Goal: Task Accomplishment & Management: Complete application form

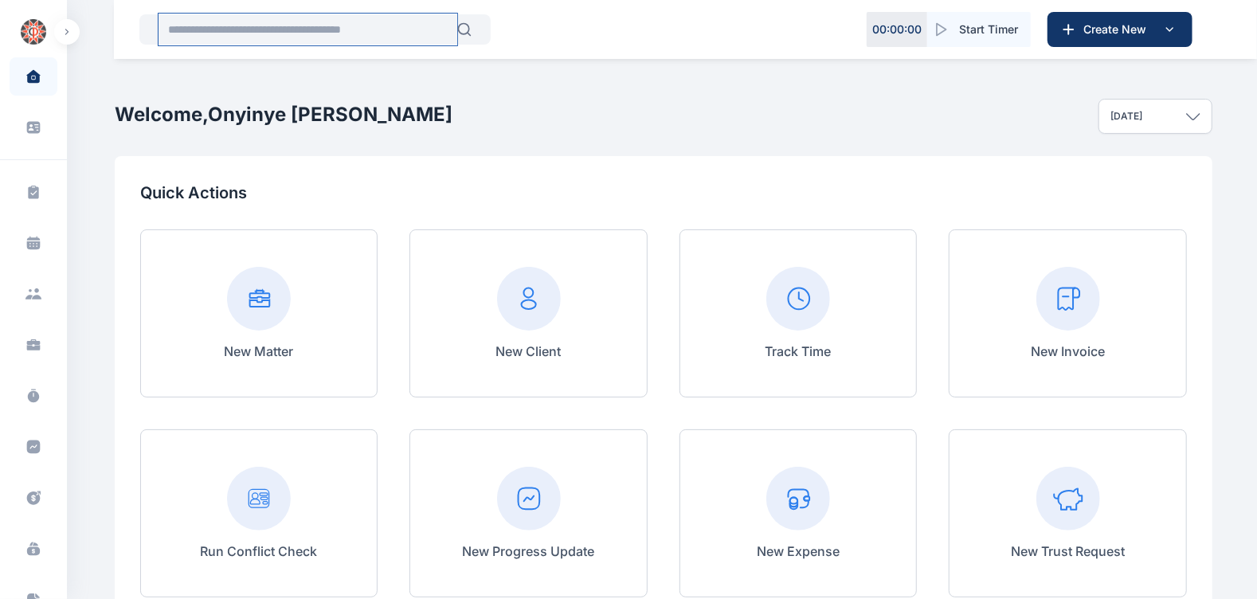
click at [348, 27] on input "text" at bounding box center [308, 30] width 299 height 32
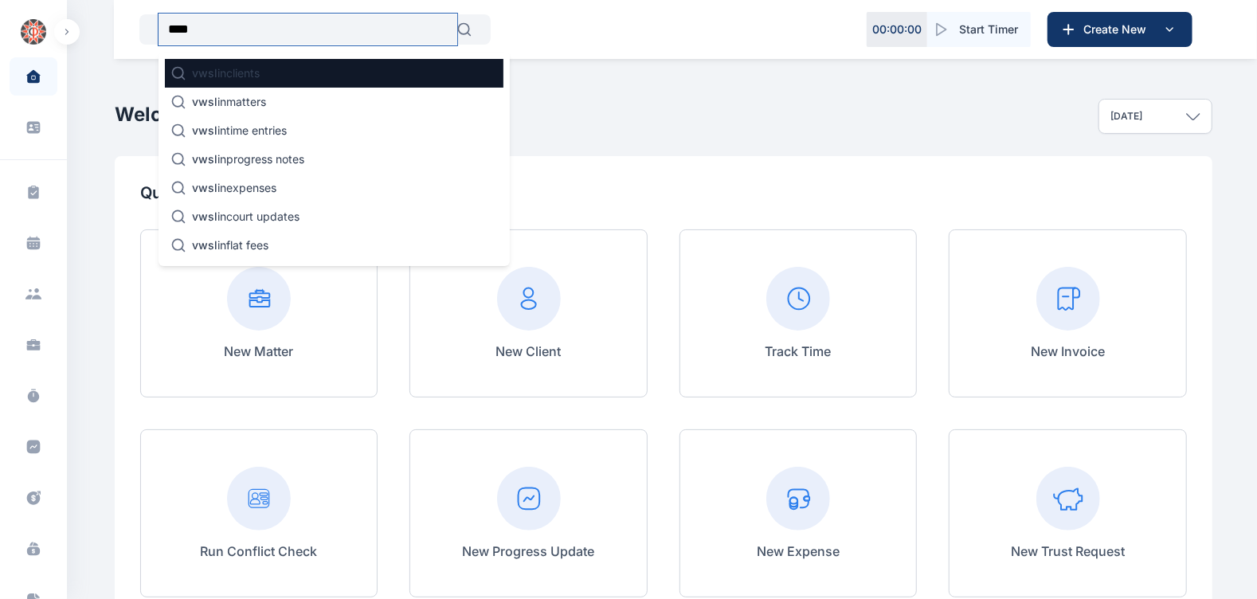
type input "****"
click at [228, 72] on p "vwsl in clients" at bounding box center [226, 73] width 68 height 16
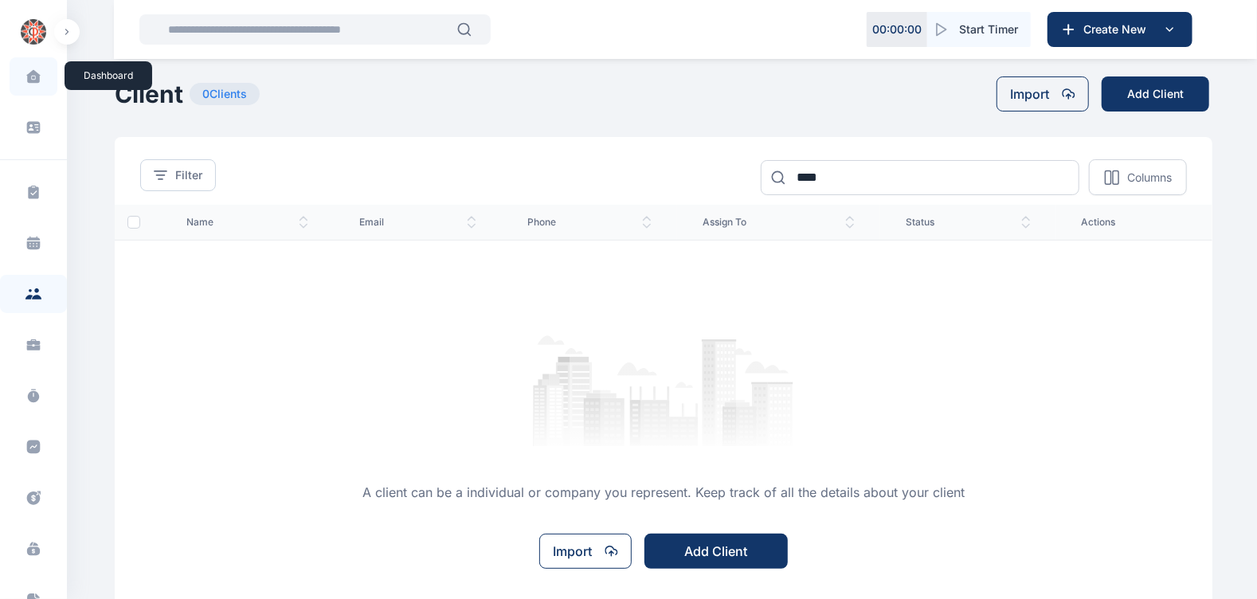
click at [34, 69] on icon at bounding box center [33, 76] width 14 height 14
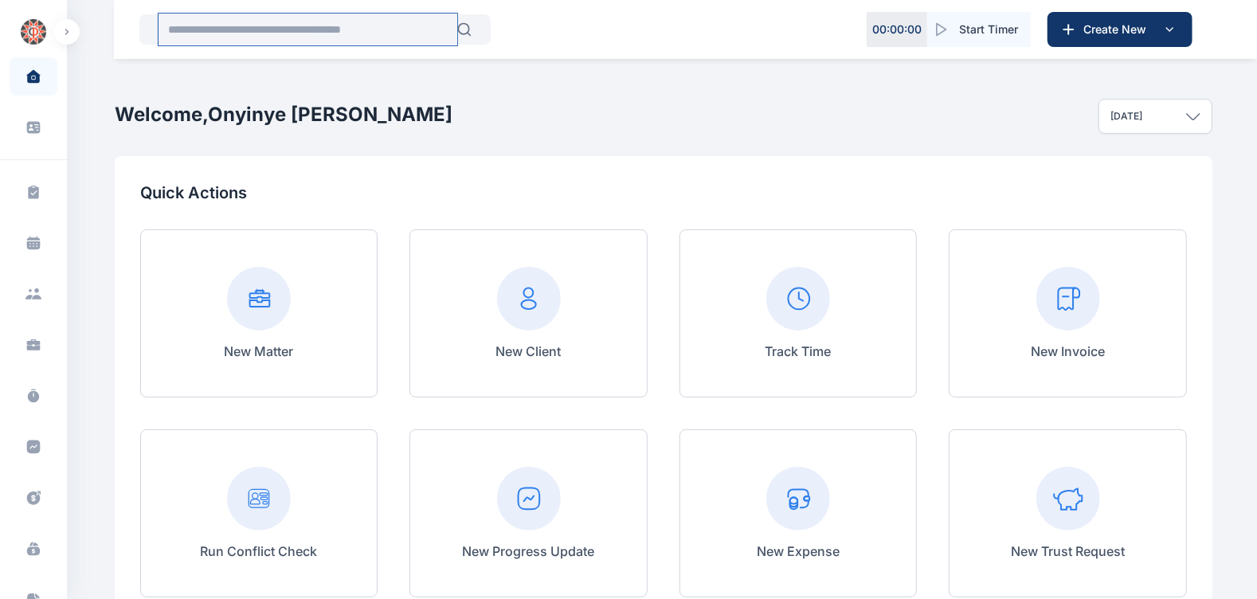
click at [262, 21] on input "text" at bounding box center [308, 30] width 299 height 32
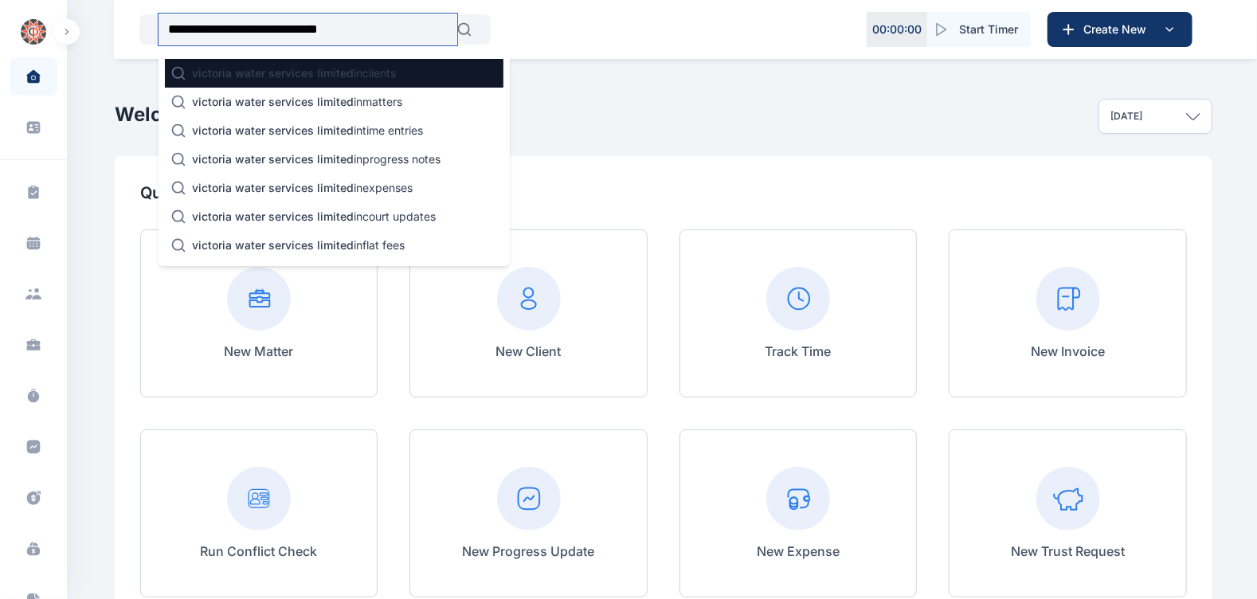
type input "**********"
click at [405, 76] on div "victoria water services limited in clients" at bounding box center [334, 73] width 339 height 29
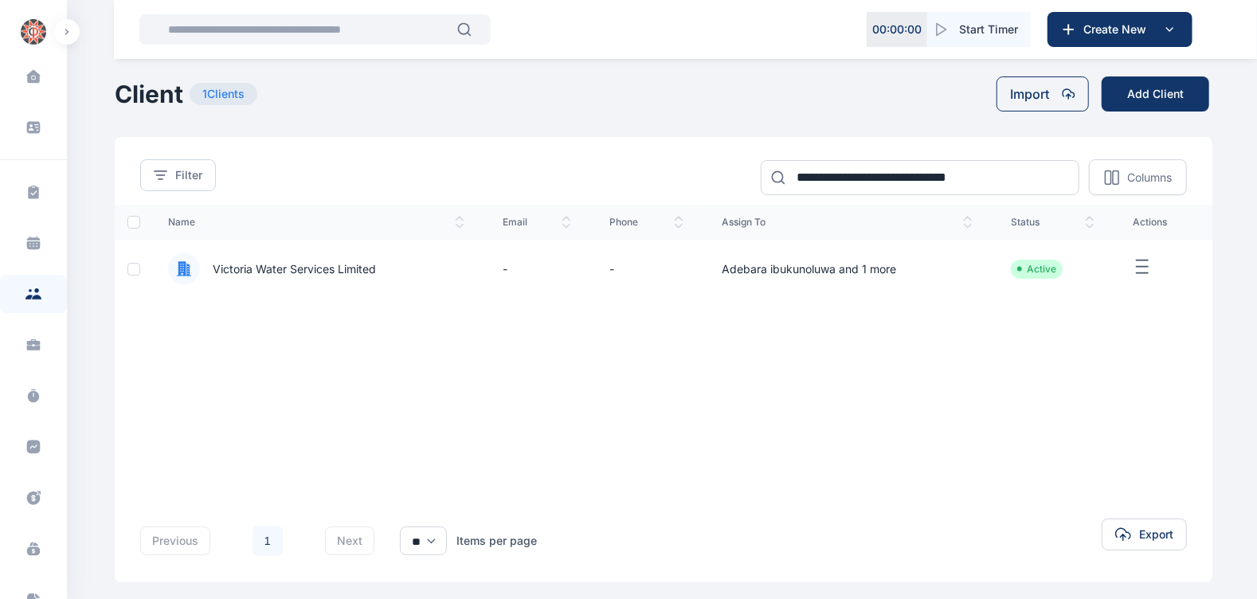
click at [316, 272] on span "Victoria Water Services Limited" at bounding box center [288, 269] width 176 height 16
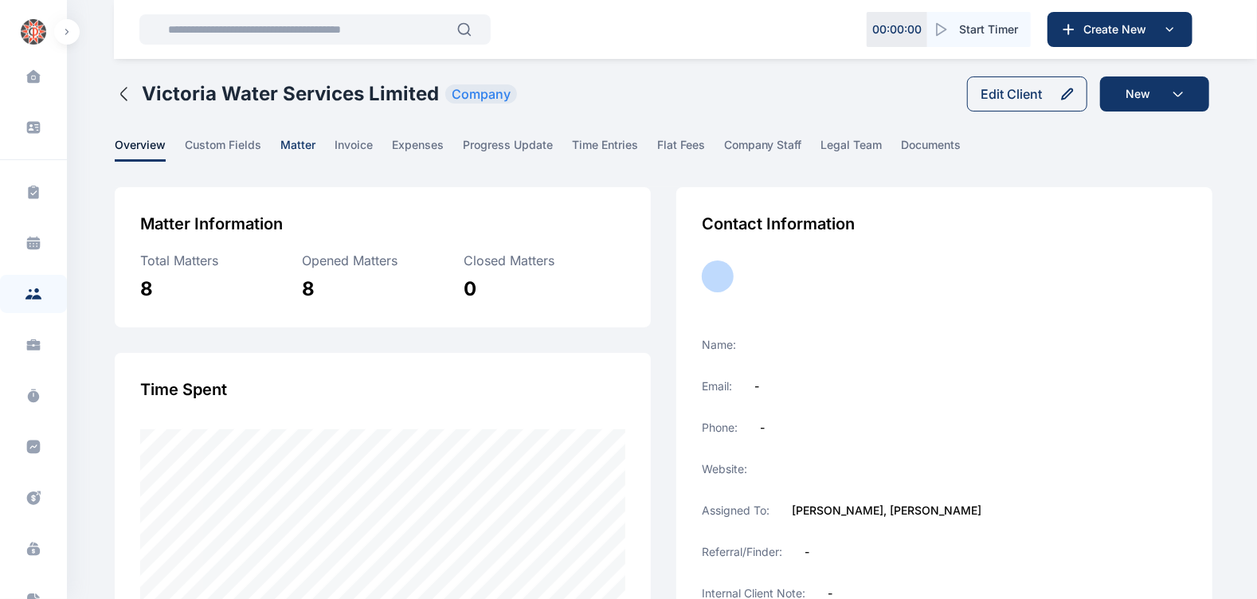
click at [305, 143] on span "matter" at bounding box center [297, 149] width 35 height 25
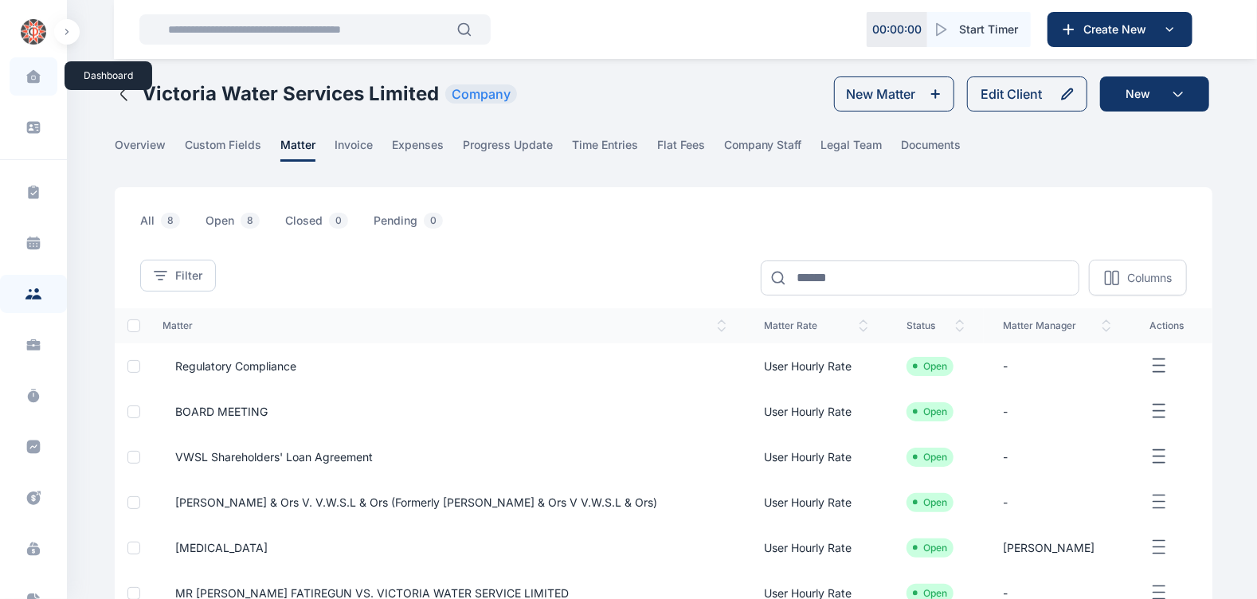
click at [26, 80] on icon at bounding box center [33, 76] width 14 height 14
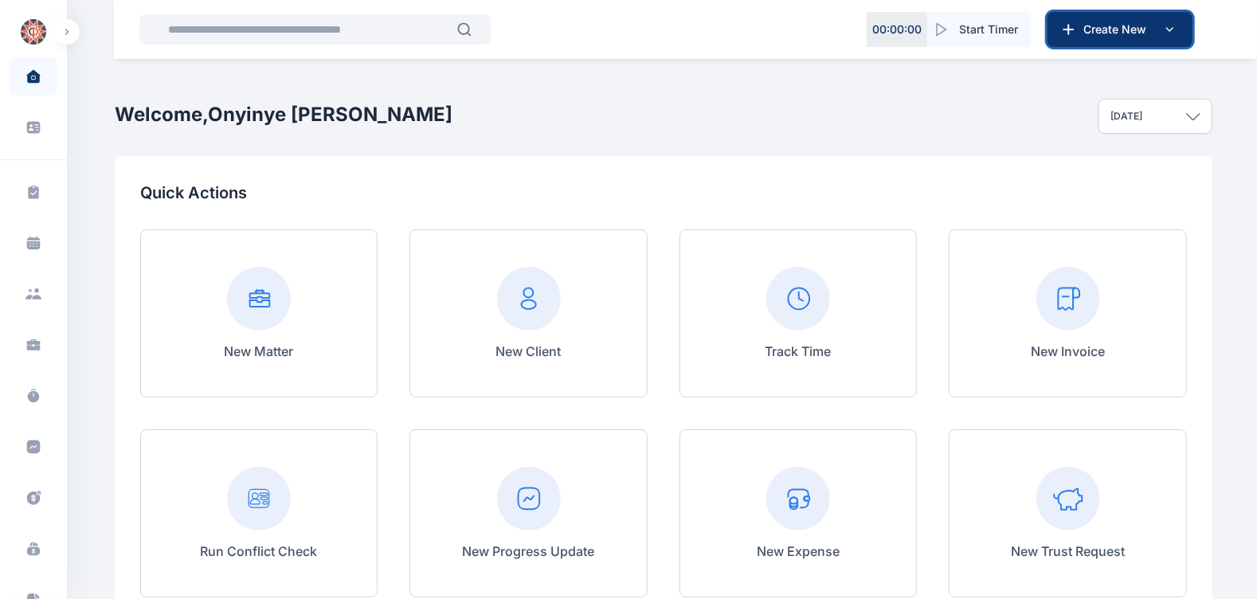
click at [1091, 42] on button "Create New" at bounding box center [1120, 29] width 145 height 35
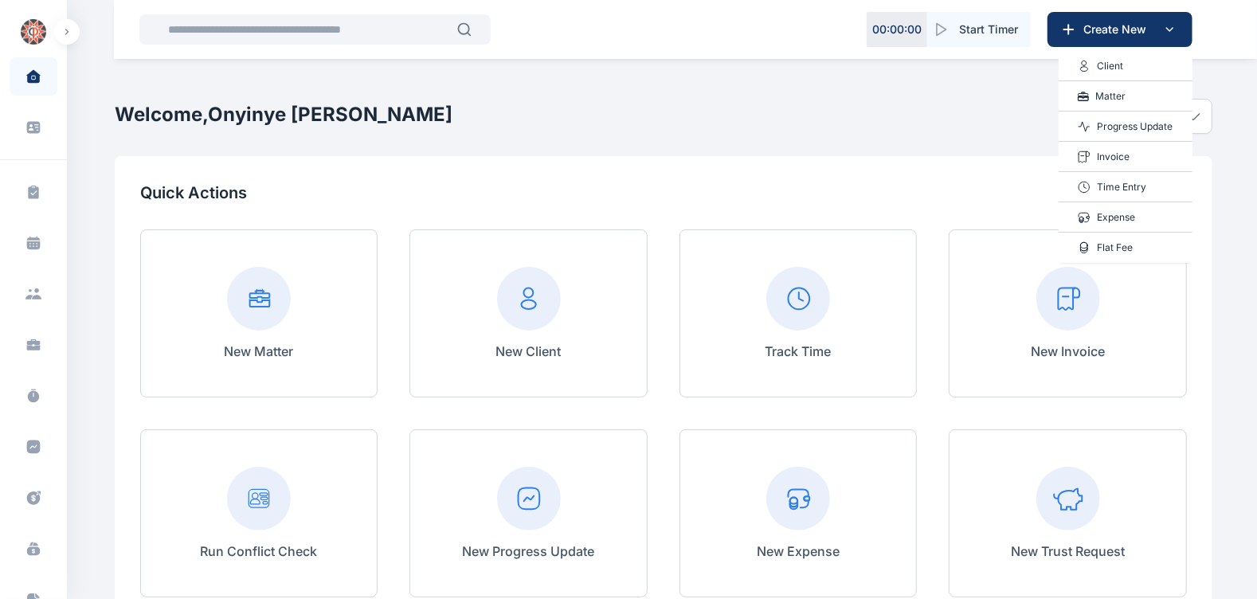
click at [1096, 88] on p "Matter" at bounding box center [1111, 96] width 30 height 16
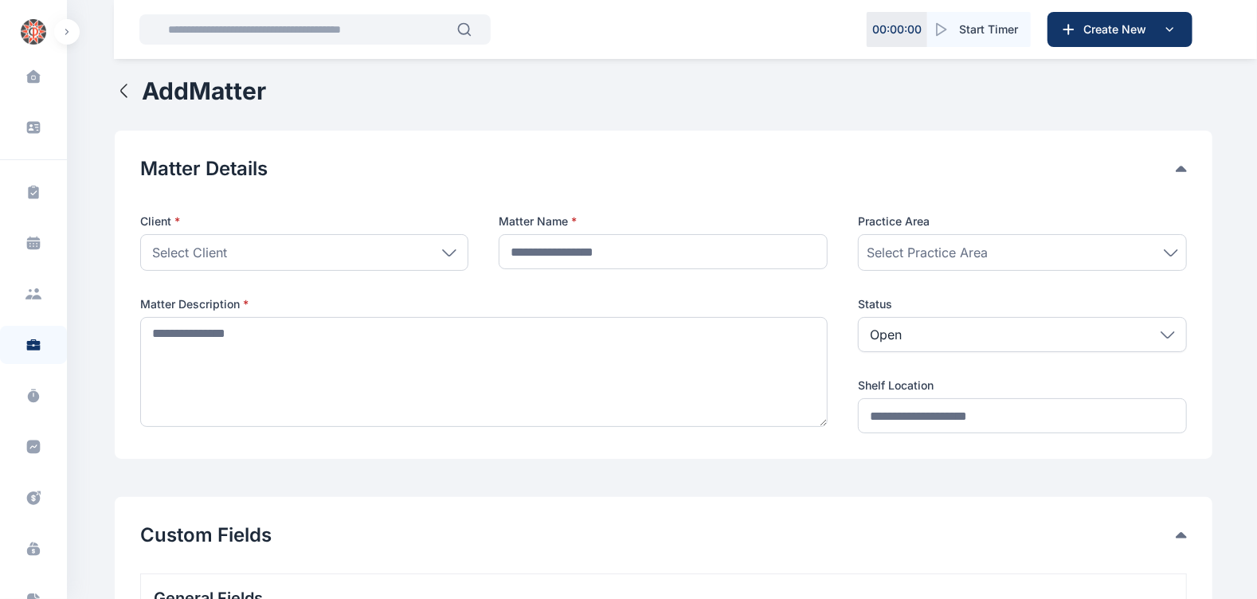
click at [442, 253] on icon at bounding box center [449, 252] width 14 height 7
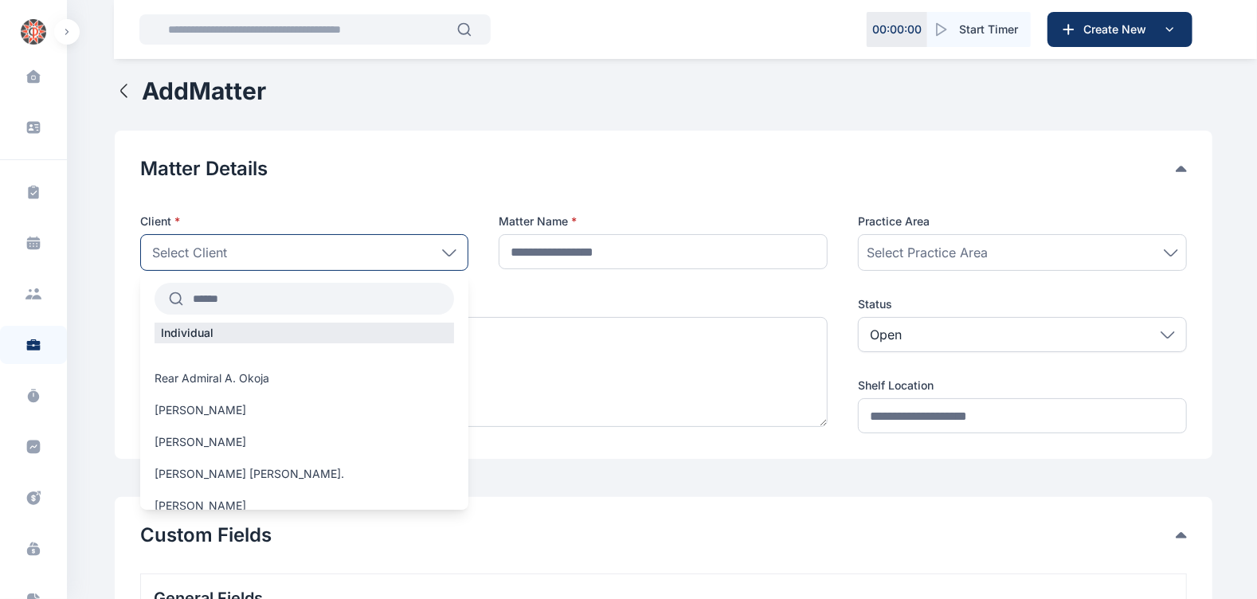
click at [351, 304] on input "text" at bounding box center [319, 298] width 272 height 29
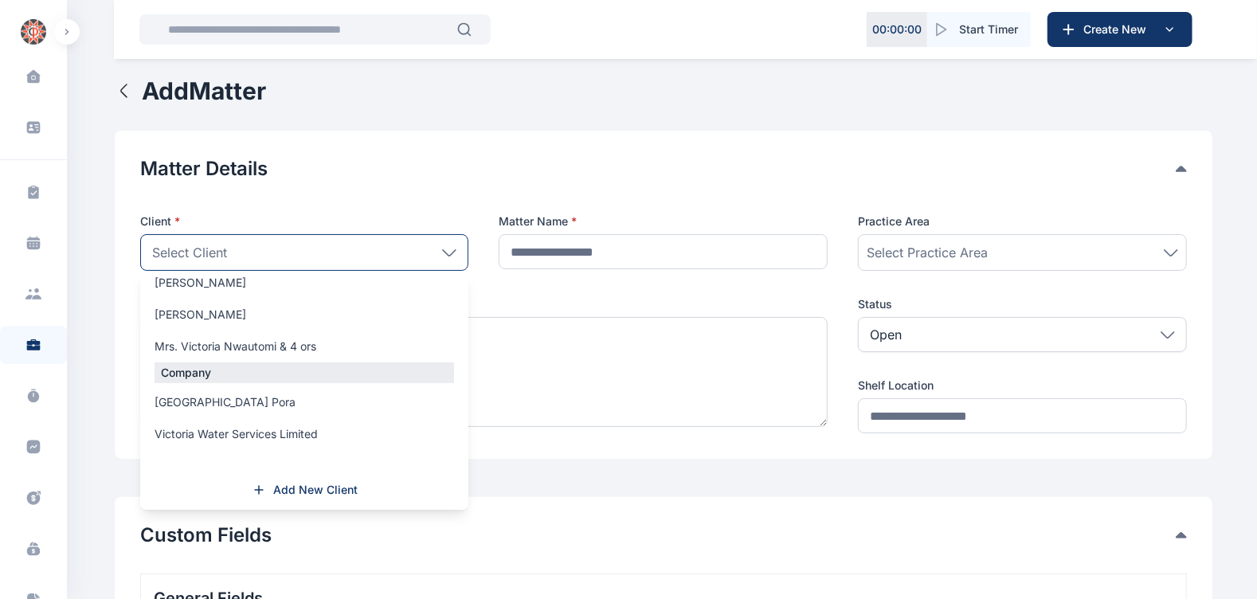
scroll to position [21, 0]
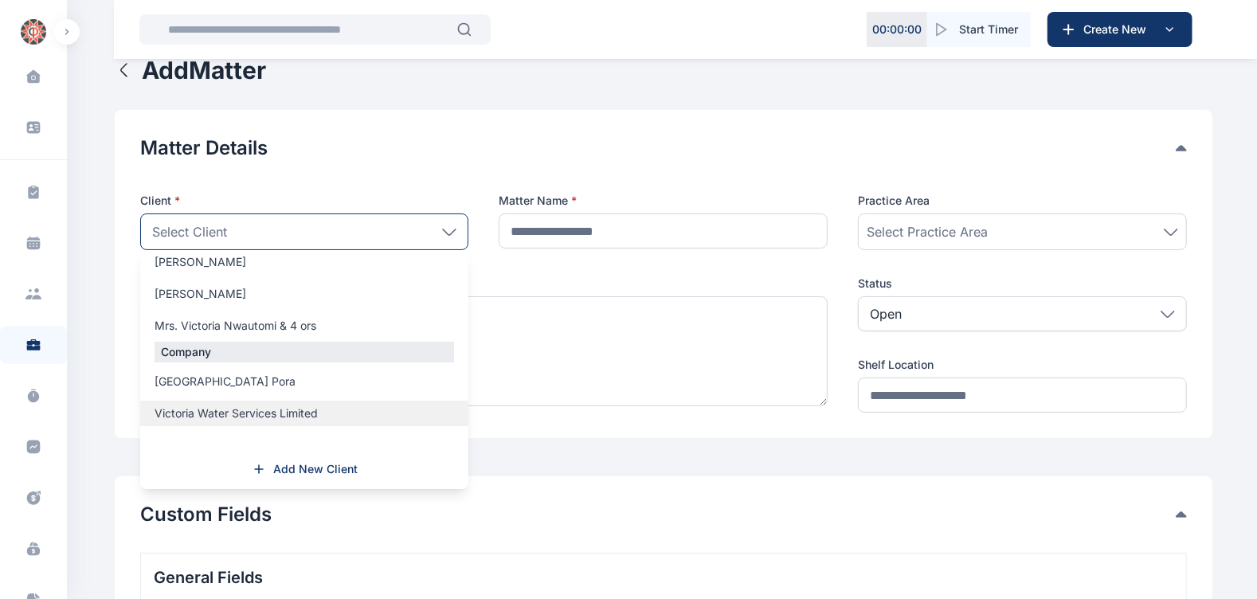
type input "********"
click at [269, 411] on span "Victoria Water Services Limited" at bounding box center [236, 414] width 163 height 16
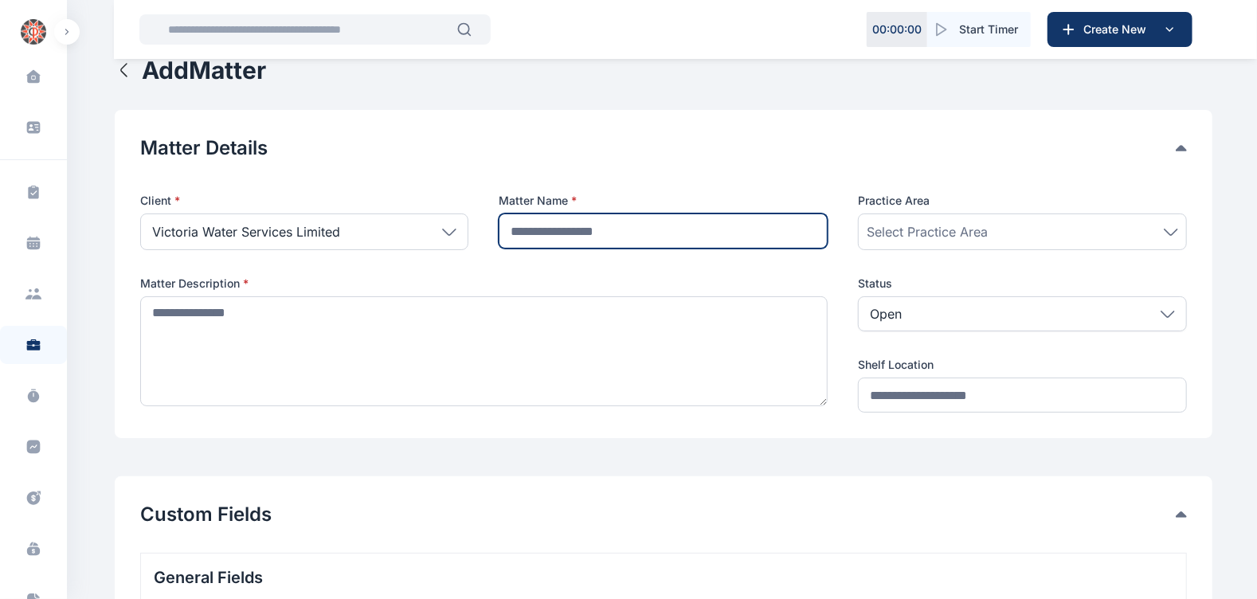
click at [556, 233] on input "text" at bounding box center [663, 231] width 329 height 35
type input "**********"
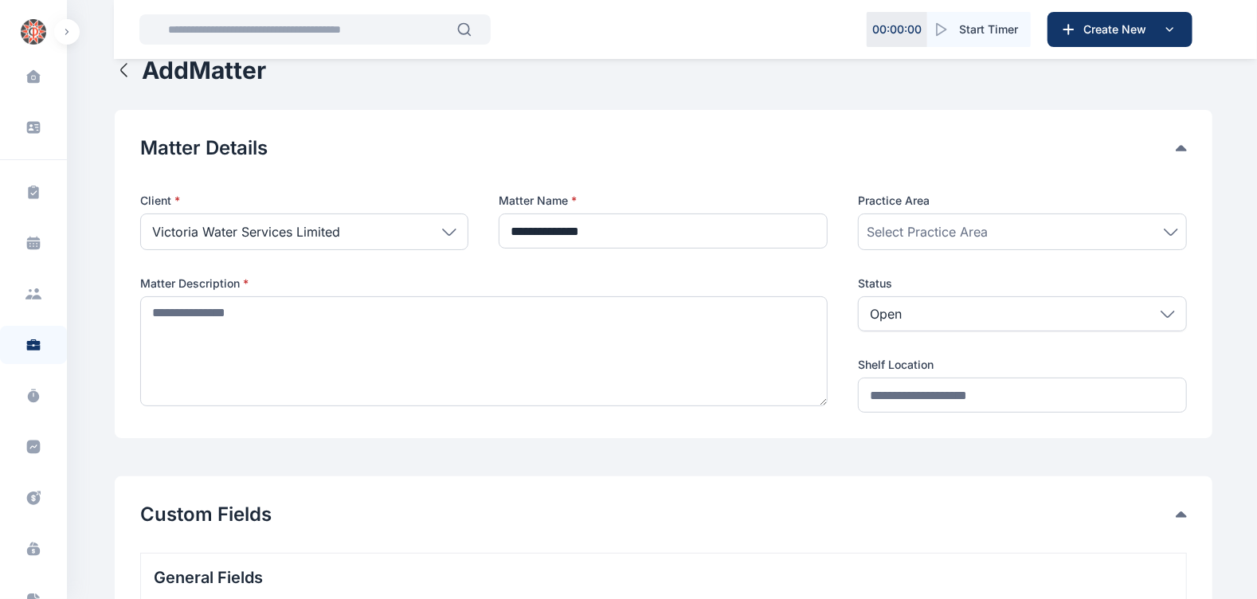
click at [870, 242] on div "Select Practice Area" at bounding box center [1022, 232] width 329 height 37
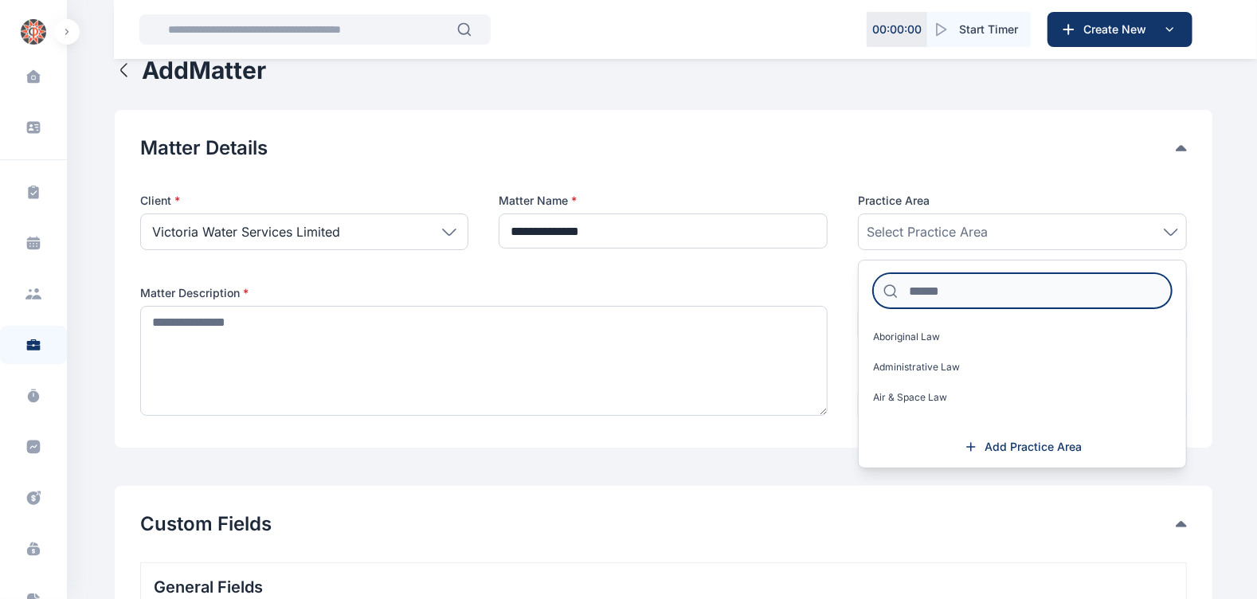
click at [933, 295] on input at bounding box center [1022, 290] width 299 height 35
type input "*"
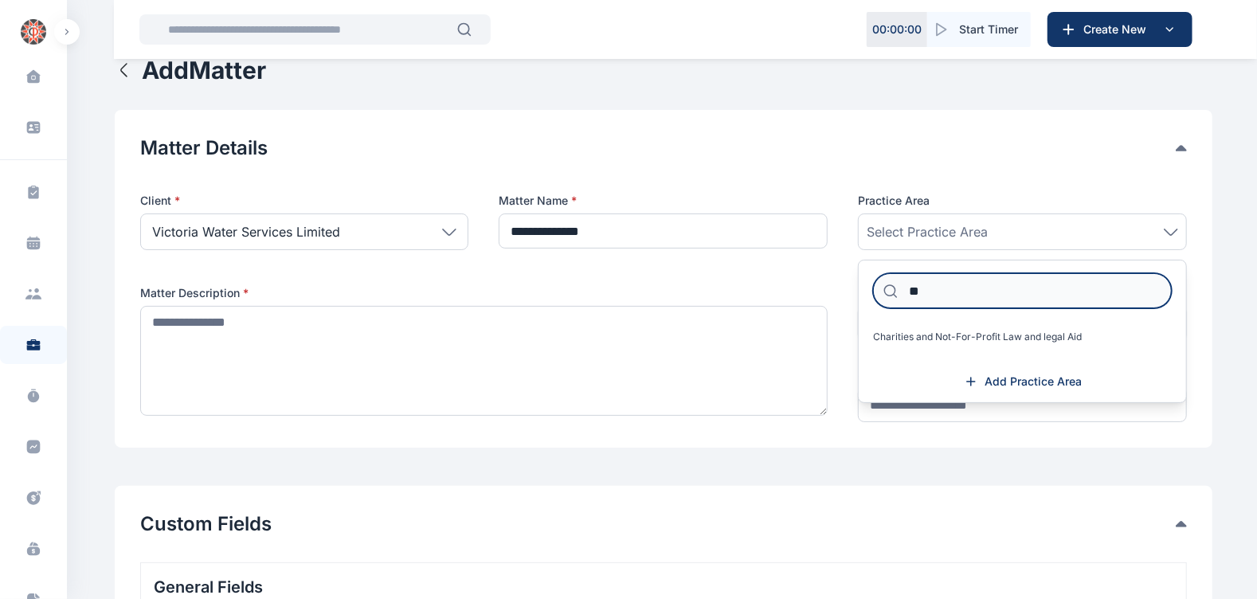
type input "*"
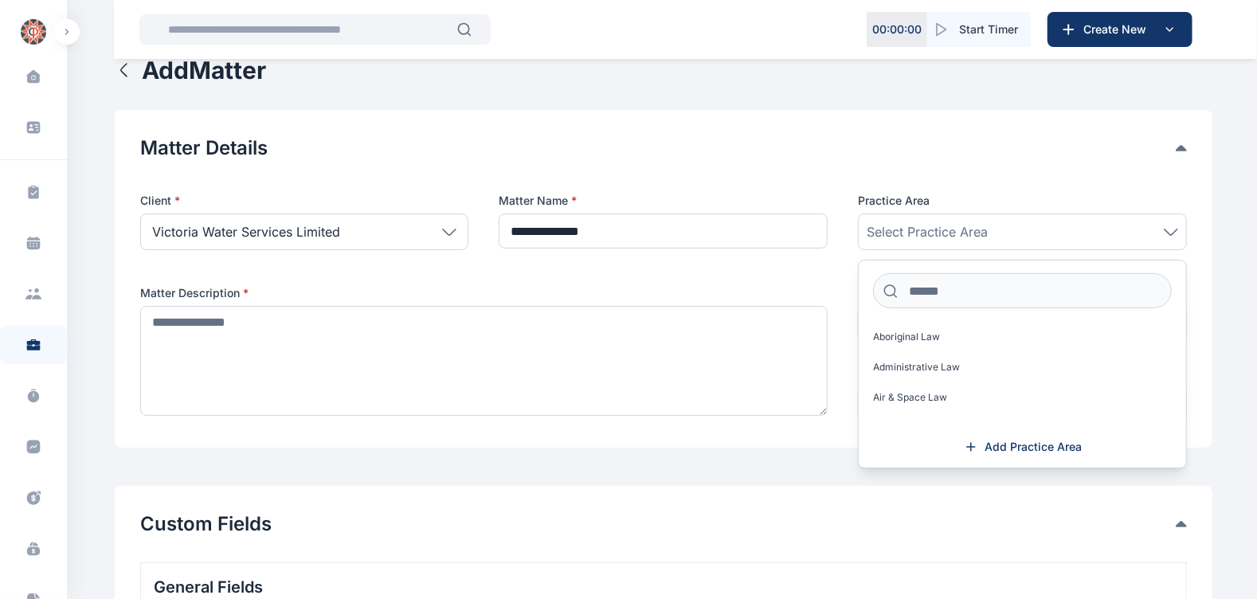
click at [947, 194] on div "Practice Area" at bounding box center [1022, 201] width 329 height 16
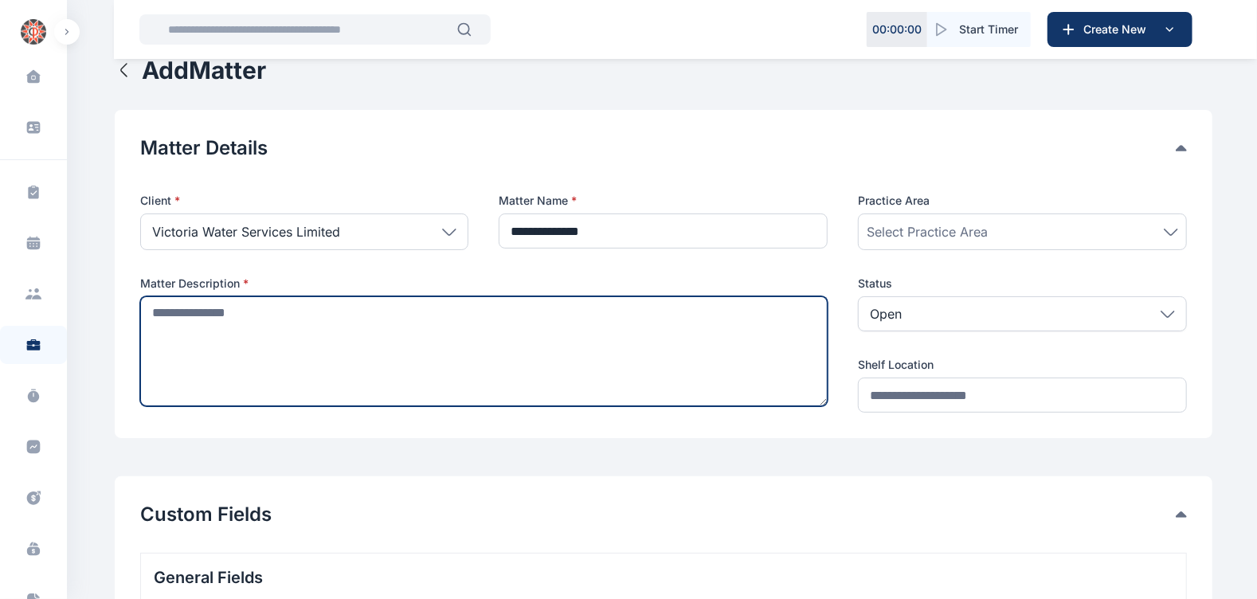
click at [606, 346] on textarea at bounding box center [484, 351] width 688 height 110
click at [365, 312] on textarea "**********" at bounding box center [484, 351] width 688 height 110
click at [367, 312] on textarea "**********" at bounding box center [484, 351] width 688 height 110
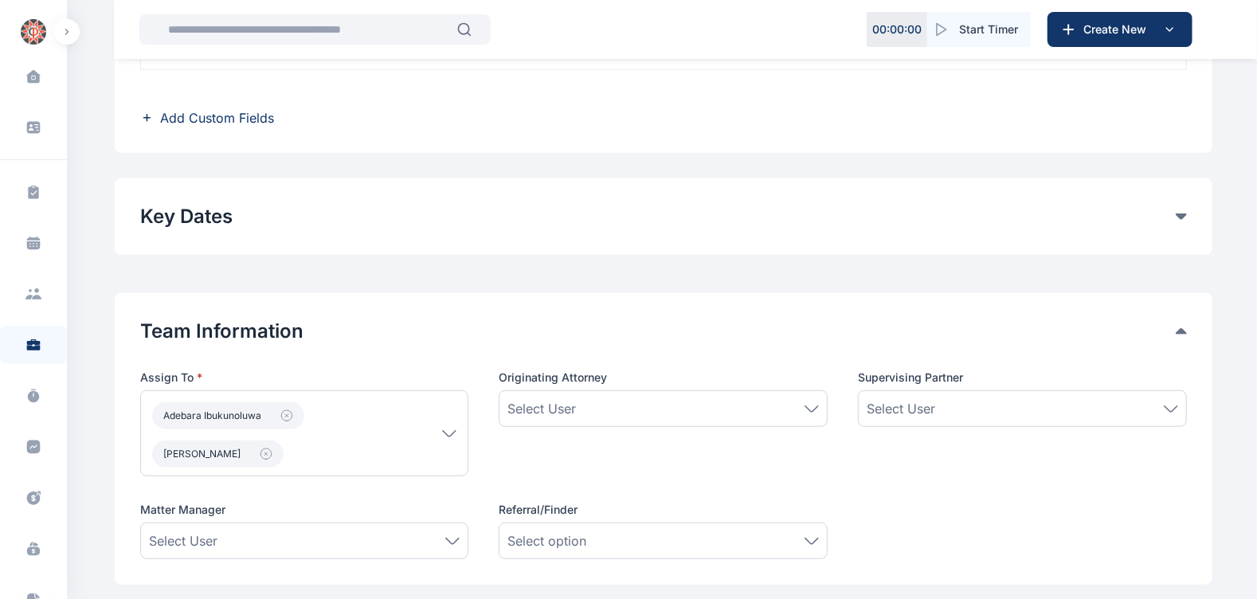
scroll to position [645, 0]
type textarea "**********"
click at [272, 446] on icon "button" at bounding box center [266, 452] width 13 height 13
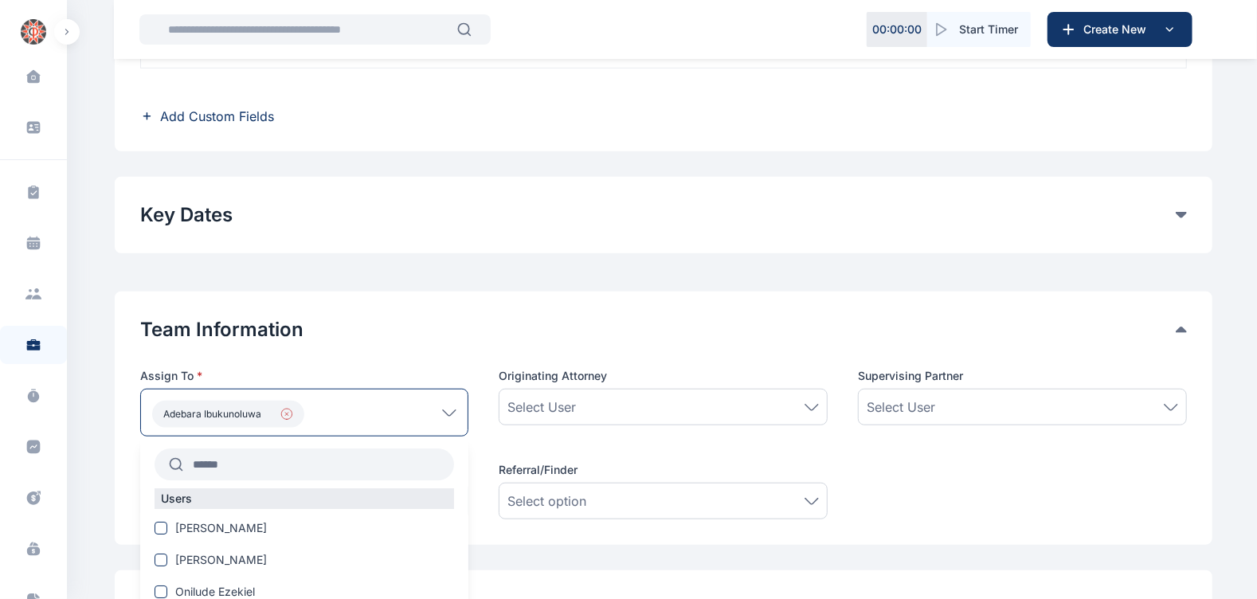
click at [287, 410] on icon "button" at bounding box center [286, 414] width 13 height 13
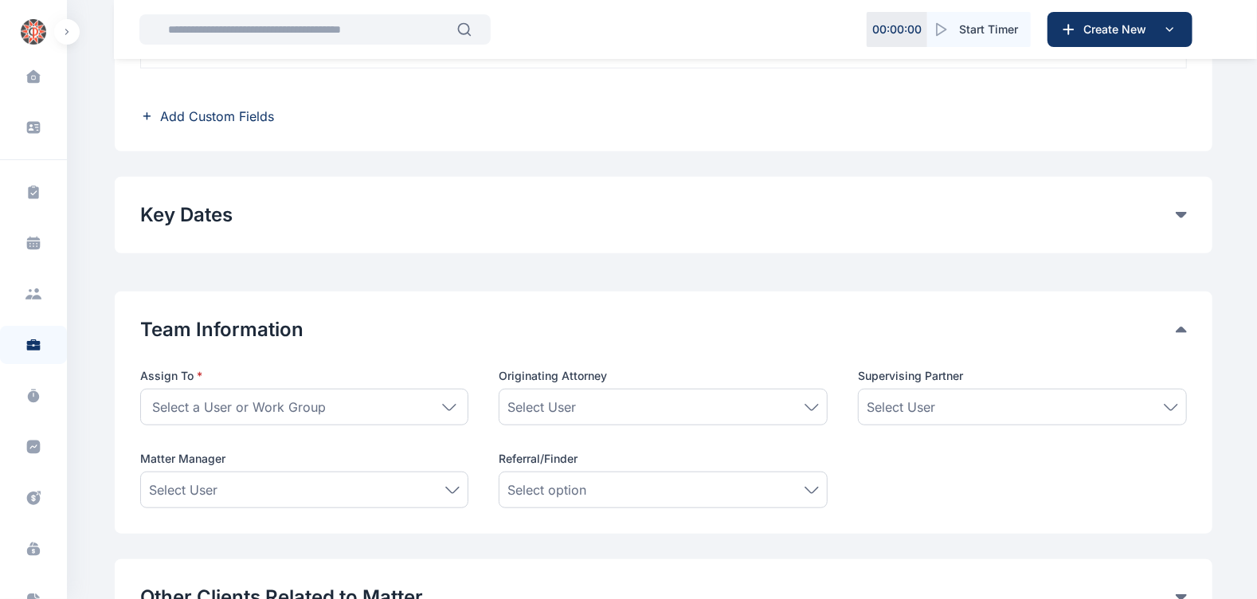
click at [284, 402] on span "Select a User or Work Group" at bounding box center [239, 407] width 174 height 19
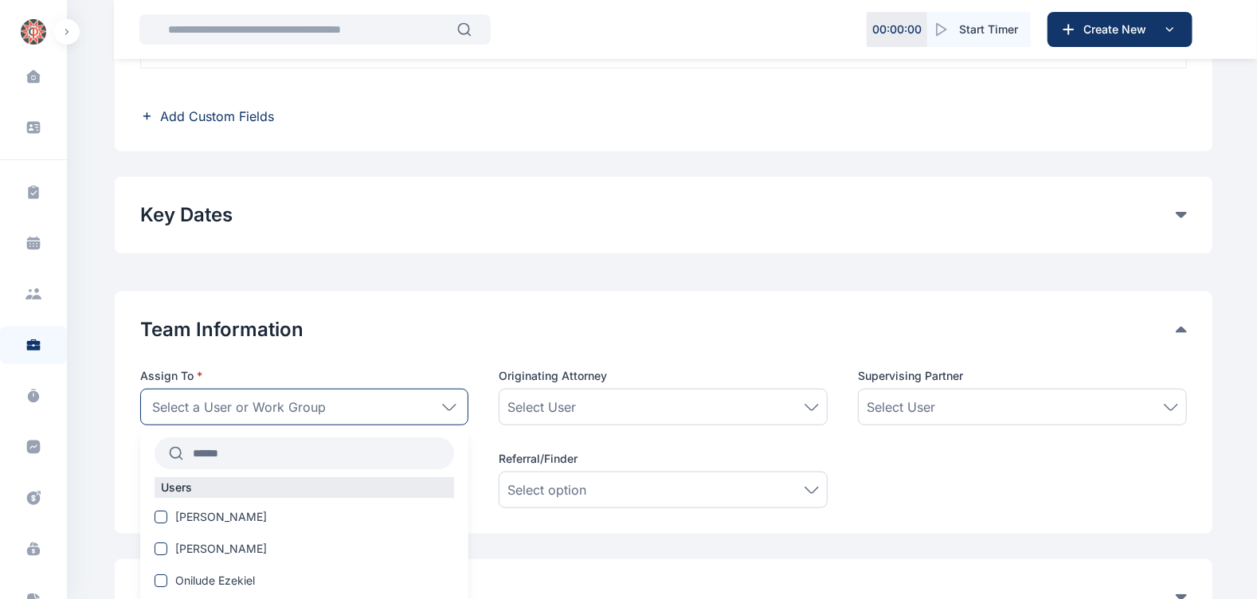
click at [251, 447] on input "text" at bounding box center [319, 453] width 272 height 29
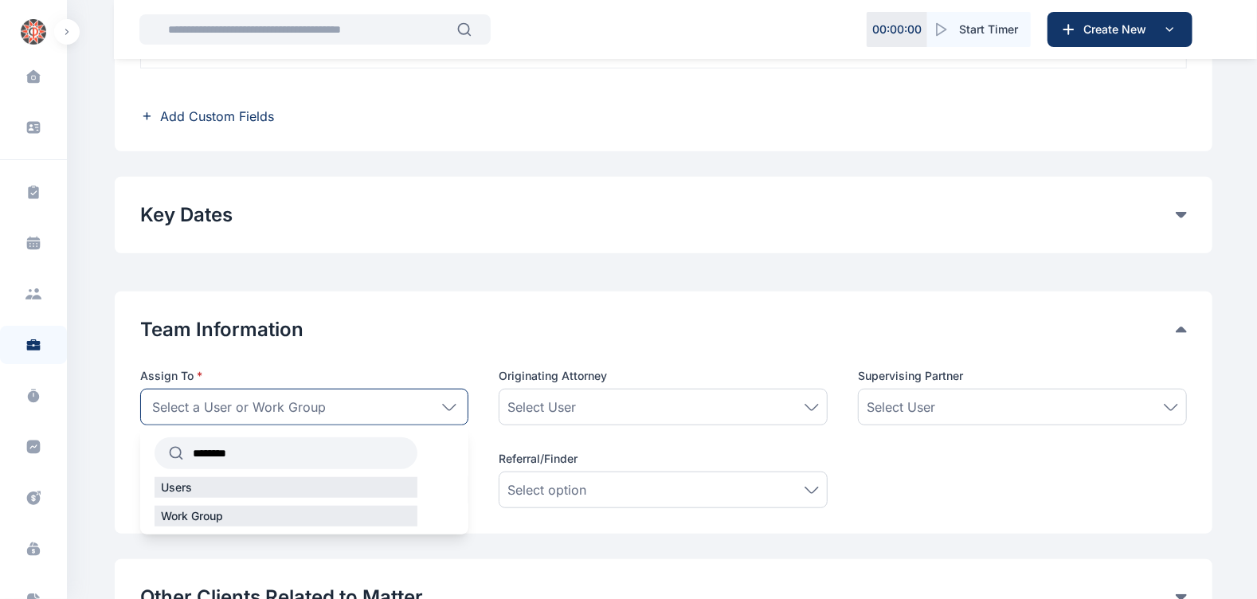
scroll to position [702, 0]
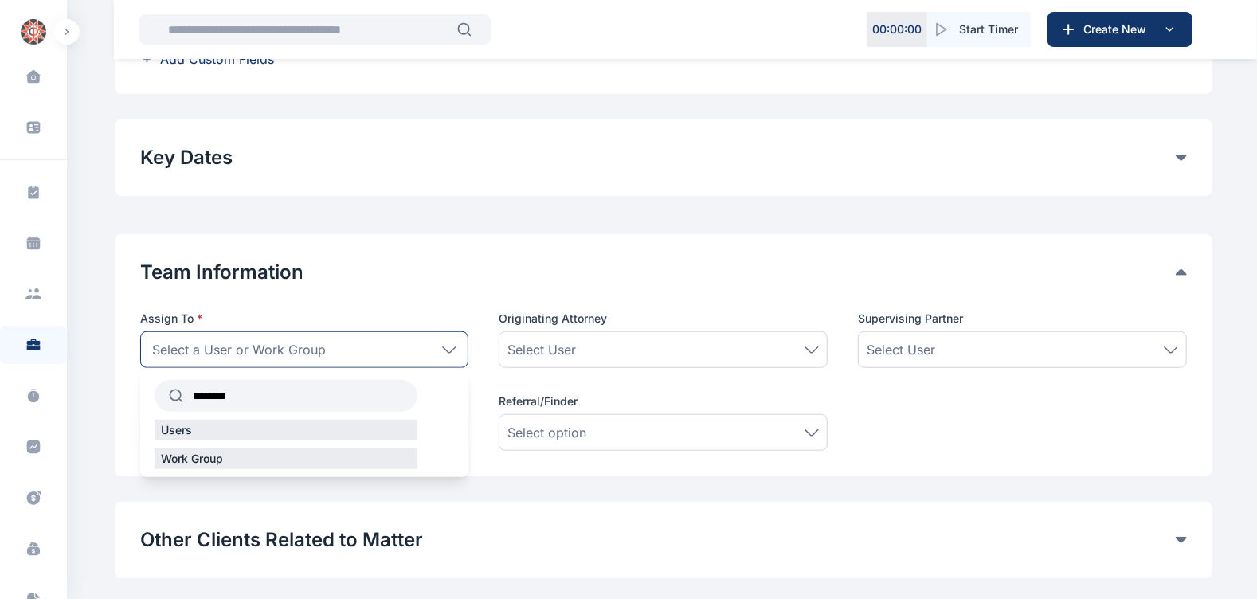
click at [249, 505] on div "Other Clients Related to Matter Here, you can link other contacts beyond the Ma…" at bounding box center [664, 540] width 1098 height 76
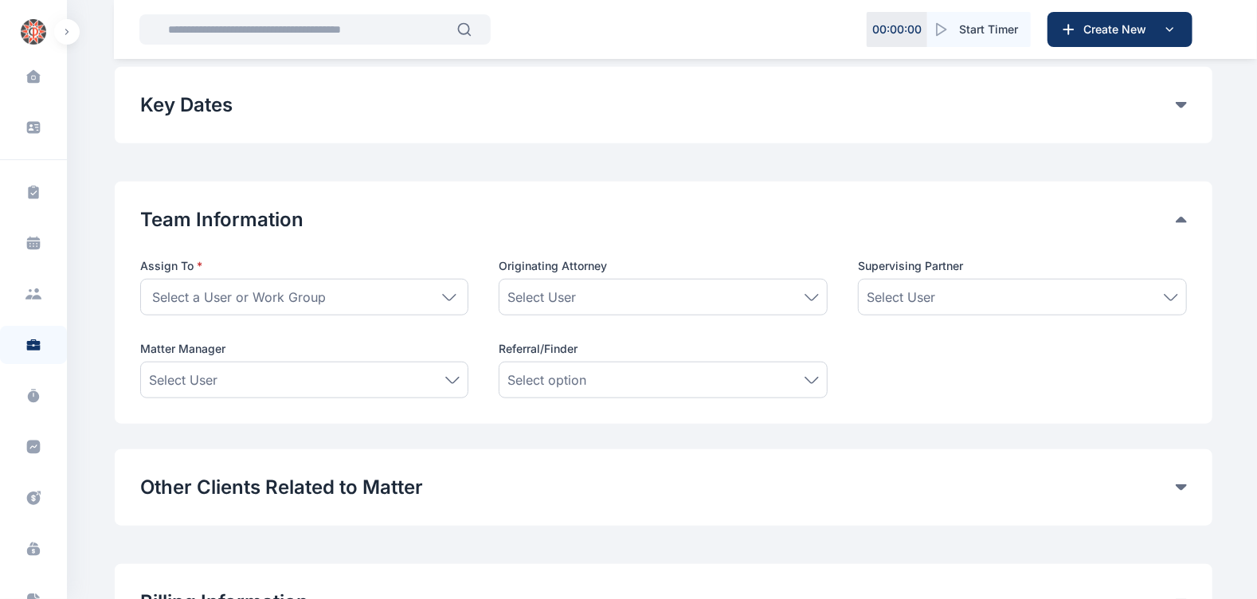
scroll to position [756, 0]
click at [346, 284] on div "Select a User or Work Group" at bounding box center [304, 295] width 329 height 37
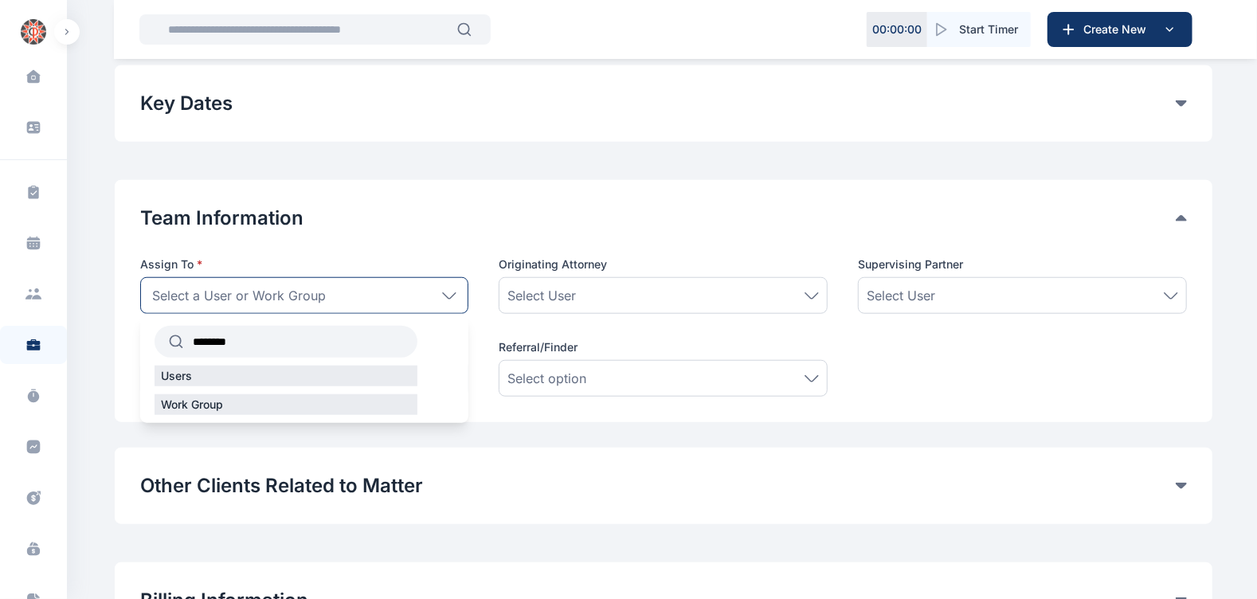
click at [274, 334] on input "********" at bounding box center [300, 341] width 234 height 29
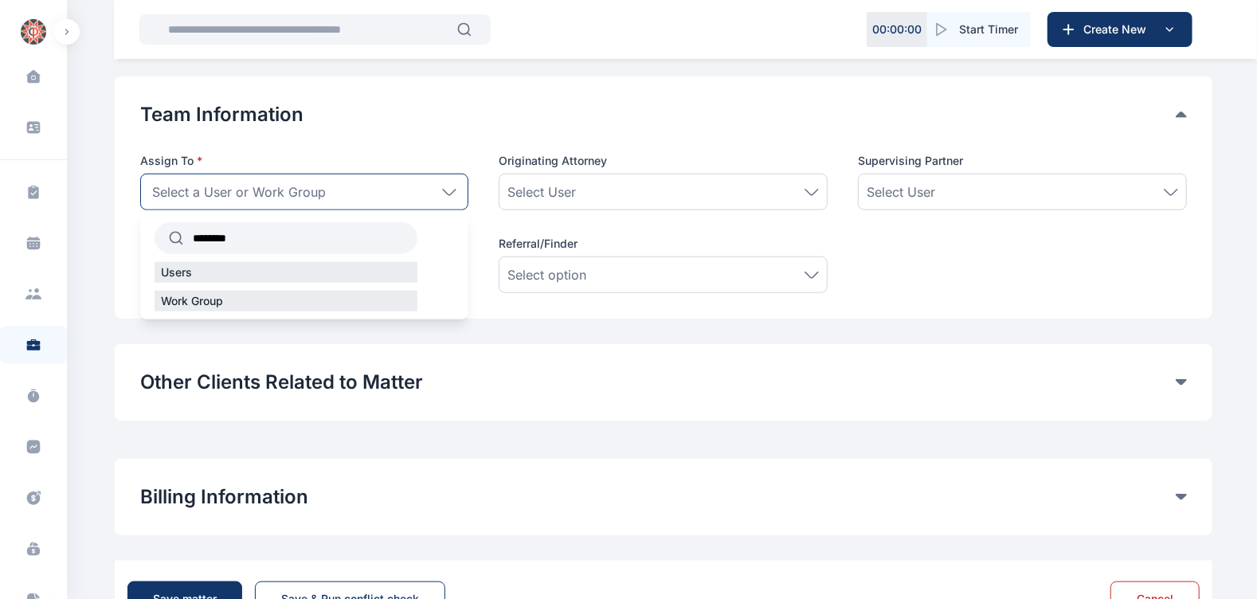
scroll to position [854, 0]
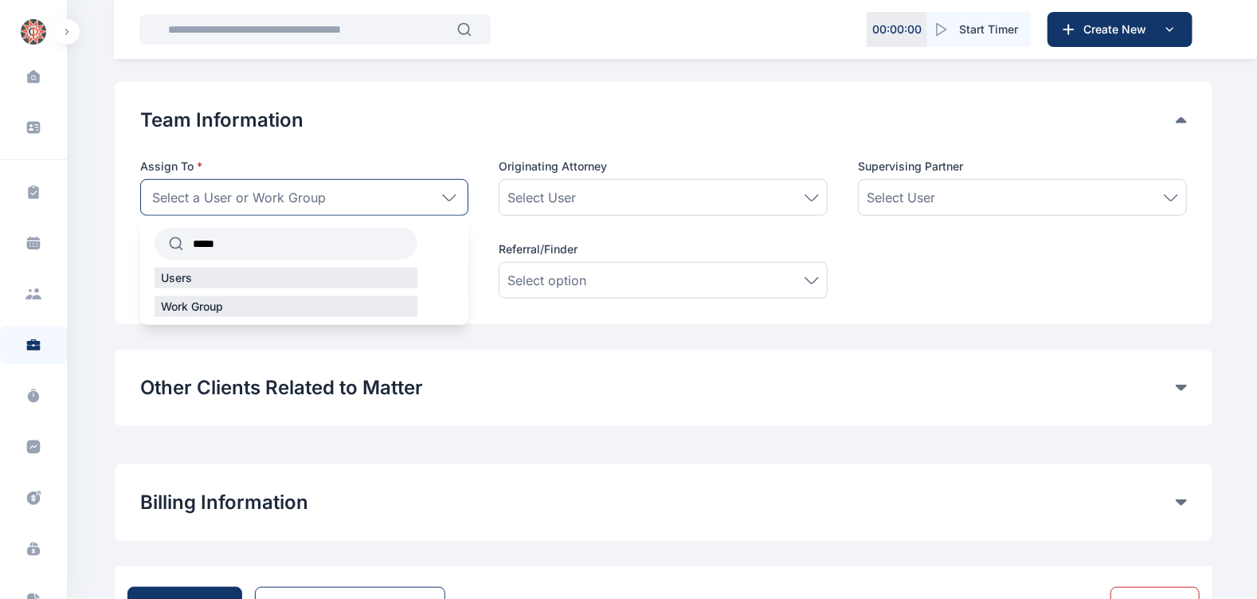
type input "******"
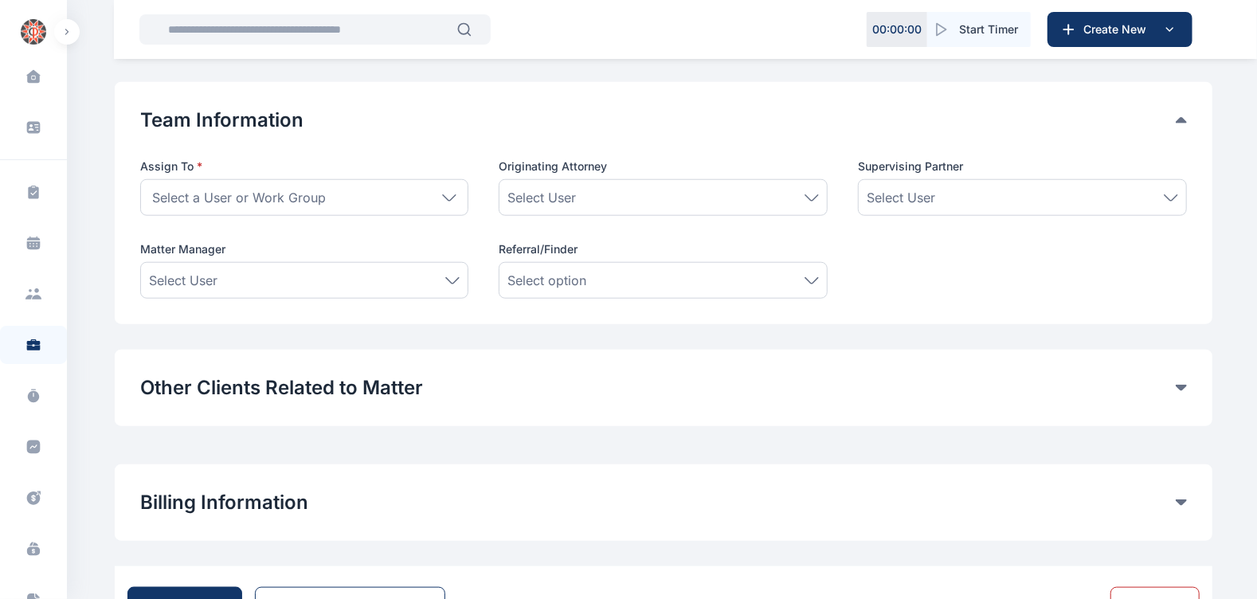
click at [264, 393] on button "Other Clients Related to Matter" at bounding box center [658, 387] width 1036 height 25
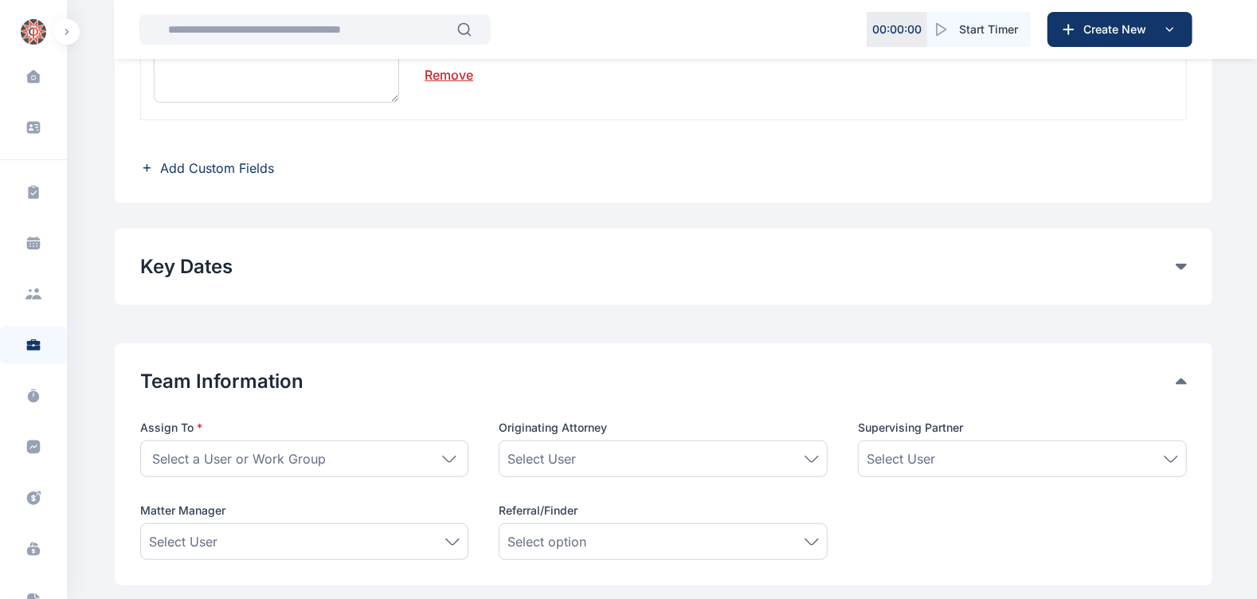
scroll to position [606, 0]
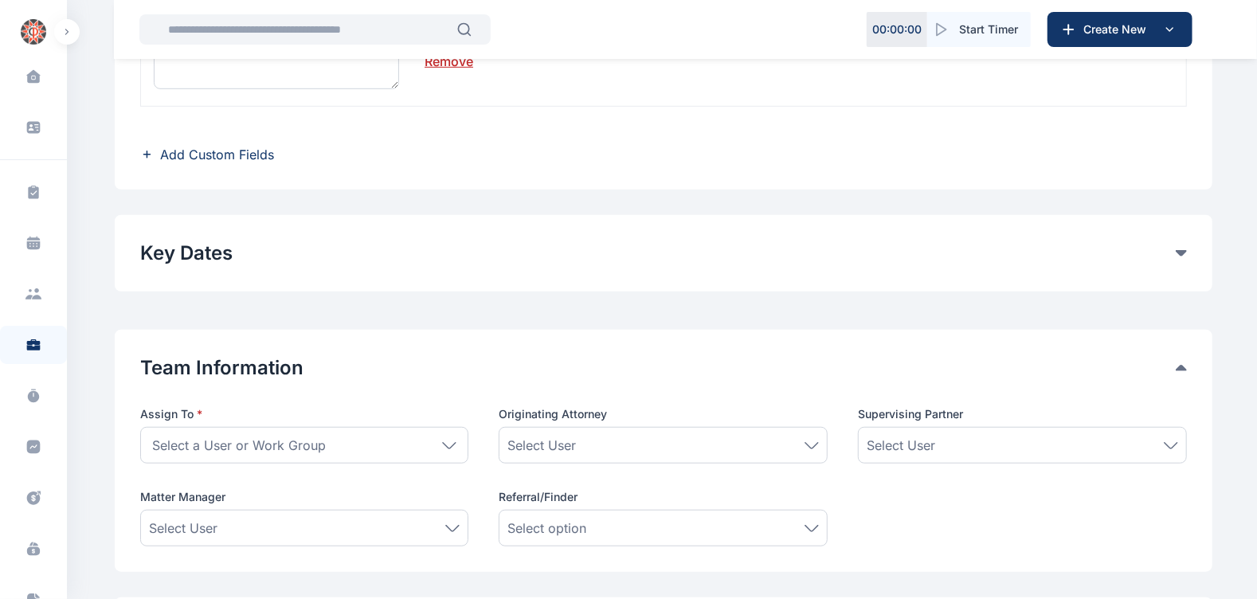
click at [304, 437] on span "Select a User or Work Group" at bounding box center [239, 445] width 174 height 19
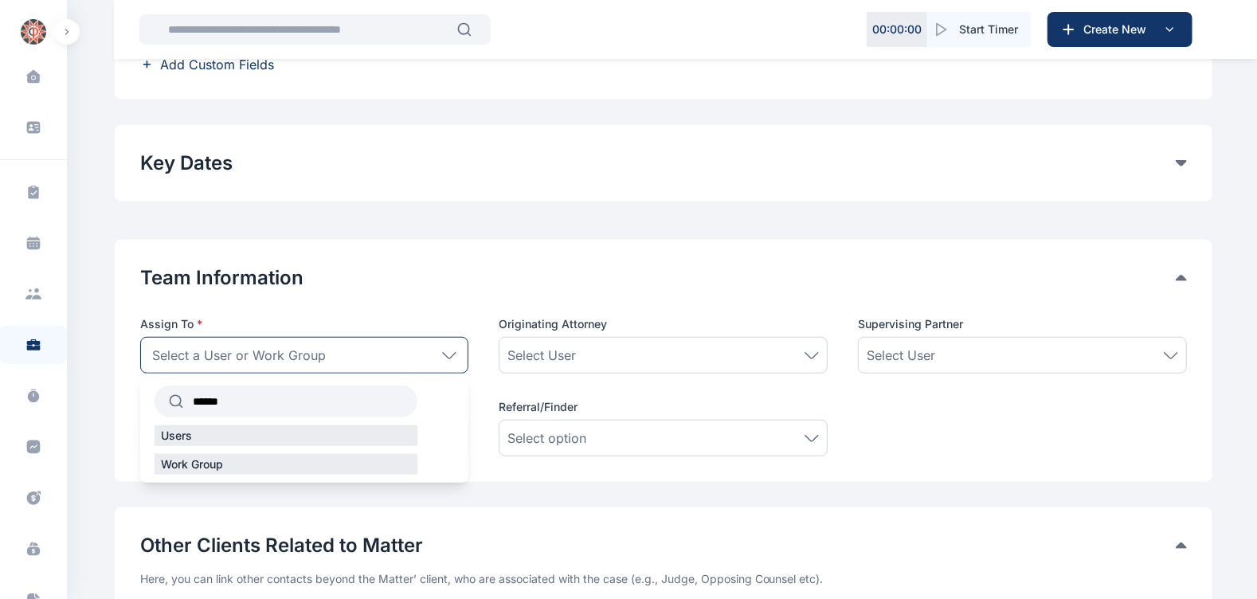
scroll to position [699, 0]
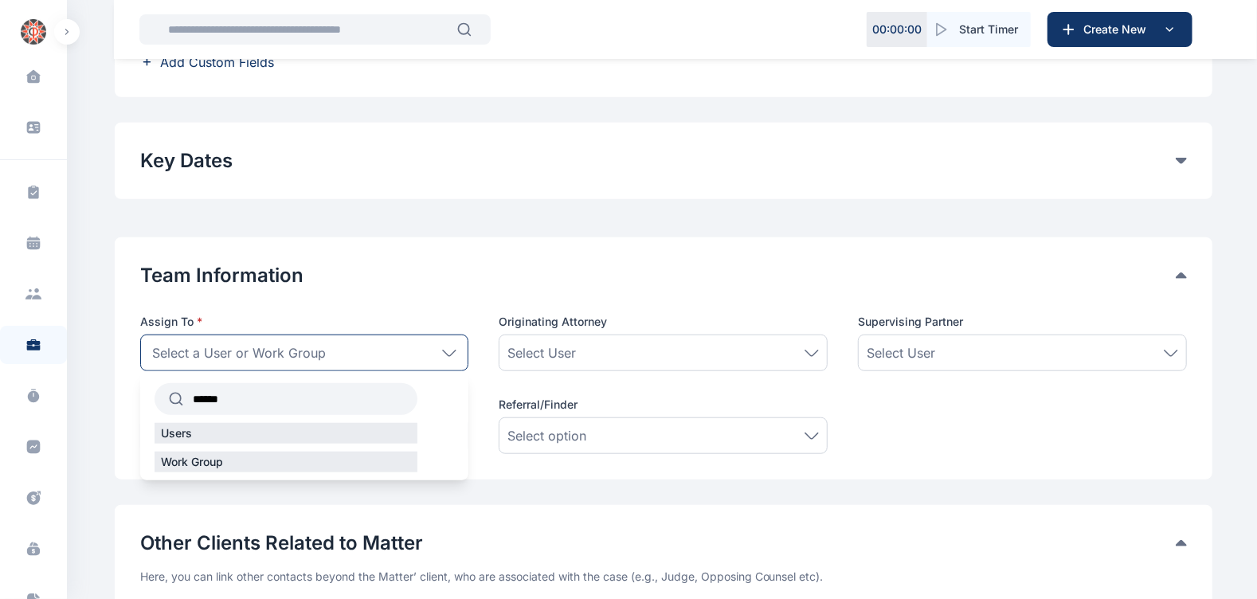
click at [255, 398] on input "******" at bounding box center [300, 399] width 234 height 29
type input "*"
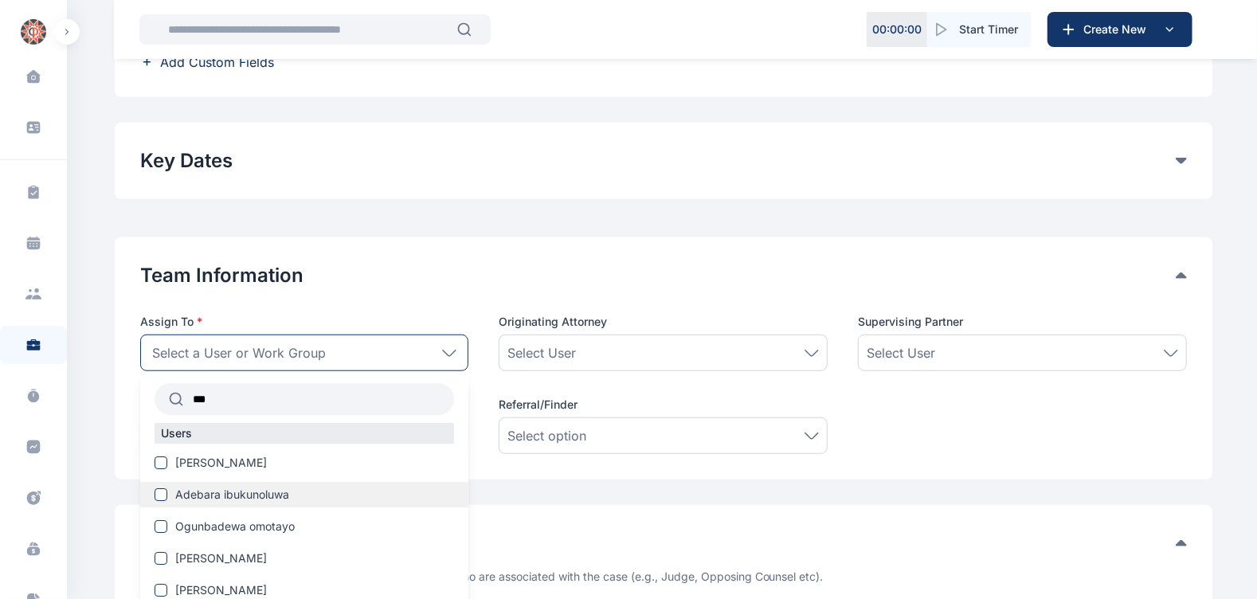
type input "***"
click at [161, 488] on span at bounding box center [161, 494] width 13 height 13
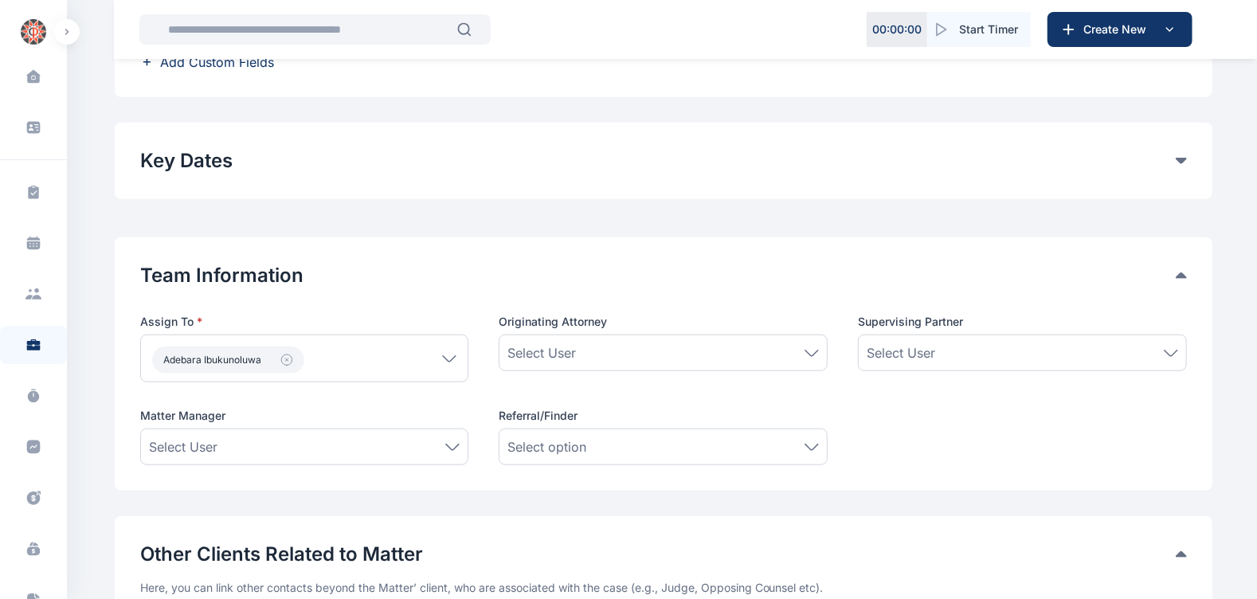
click at [976, 480] on div "Team Information Assign To * Adebara ibukunoluwa *** Users [PERSON_NAME] [PERSO…" at bounding box center [664, 363] width 1098 height 253
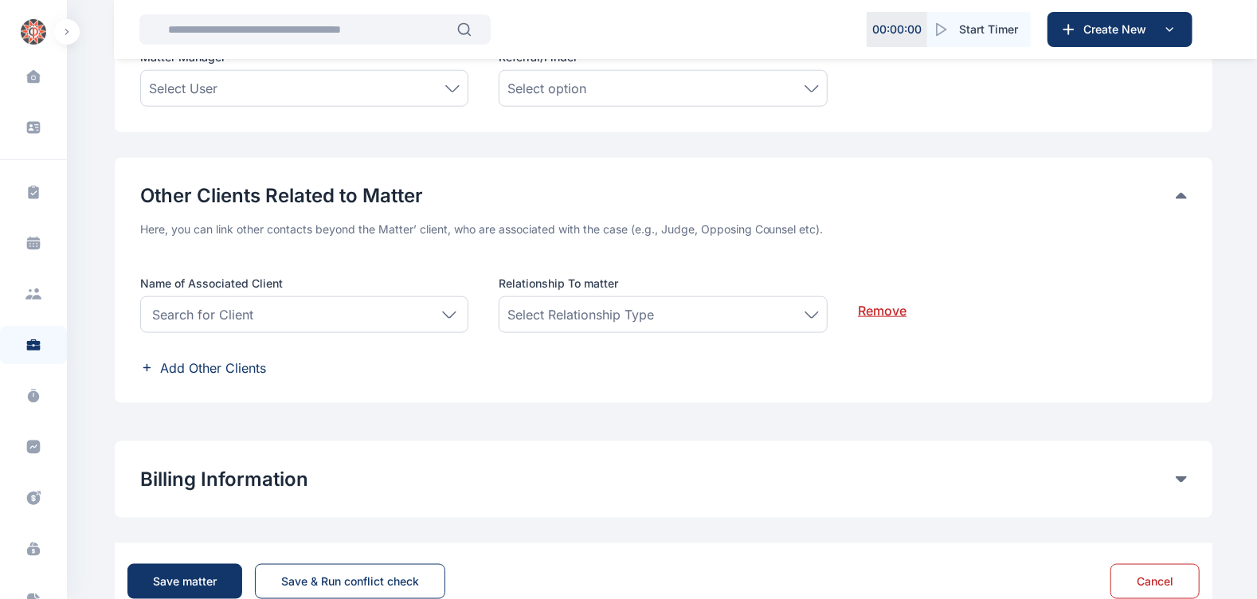
scroll to position [1101, 0]
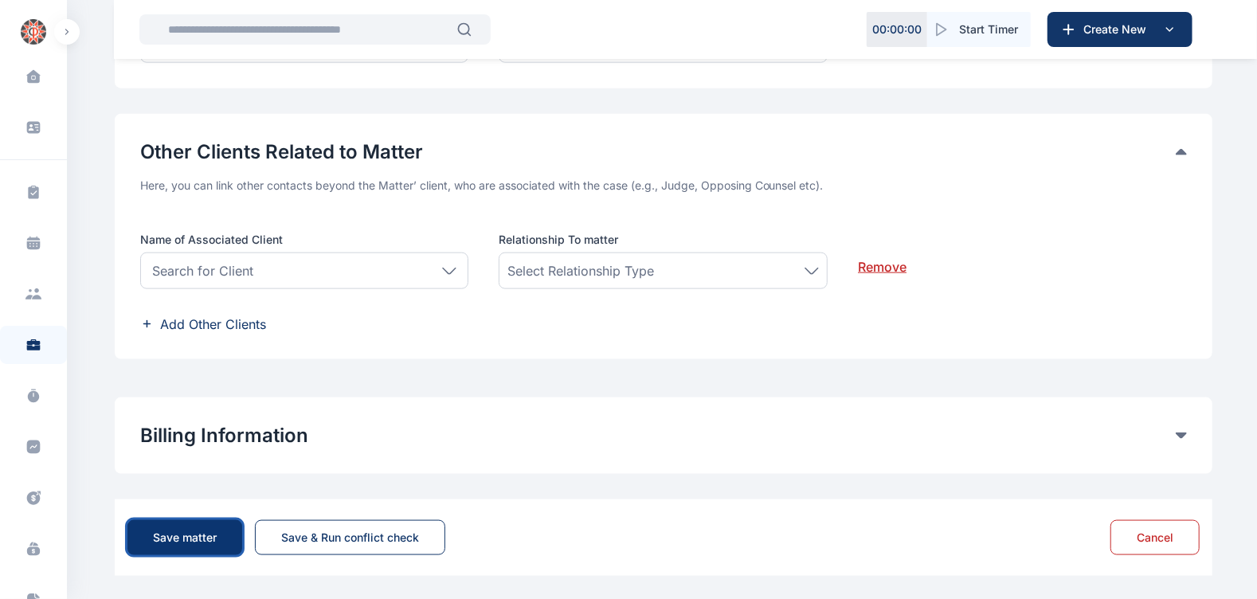
click at [198, 530] on div "Save matter" at bounding box center [185, 538] width 64 height 16
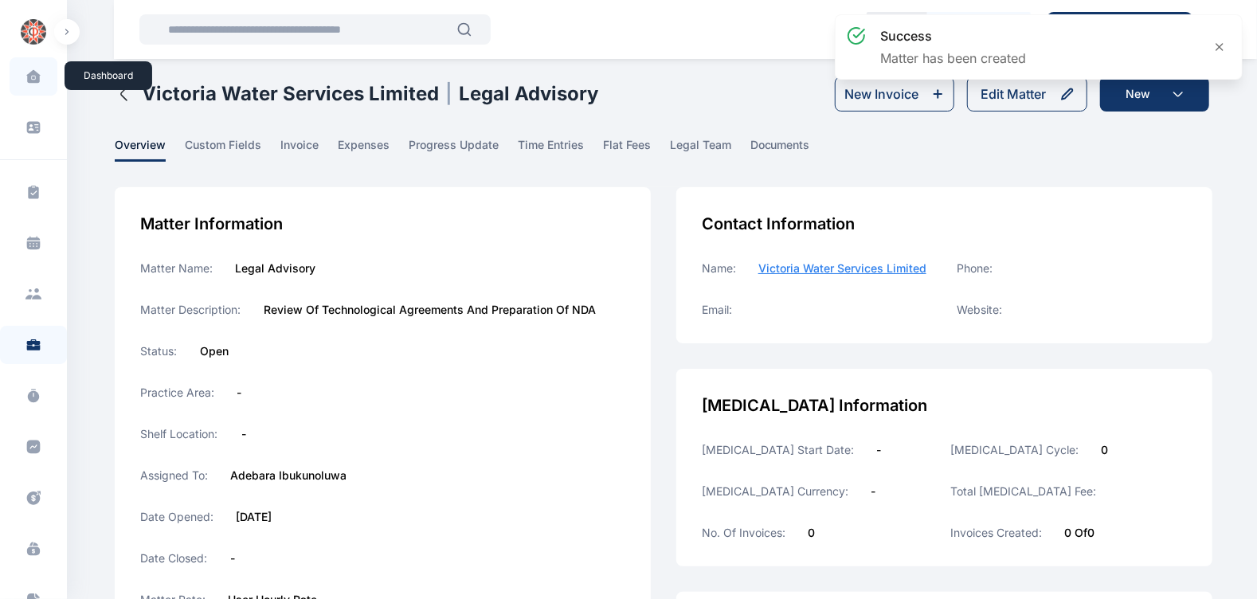
click at [27, 80] on icon at bounding box center [33, 76] width 14 height 13
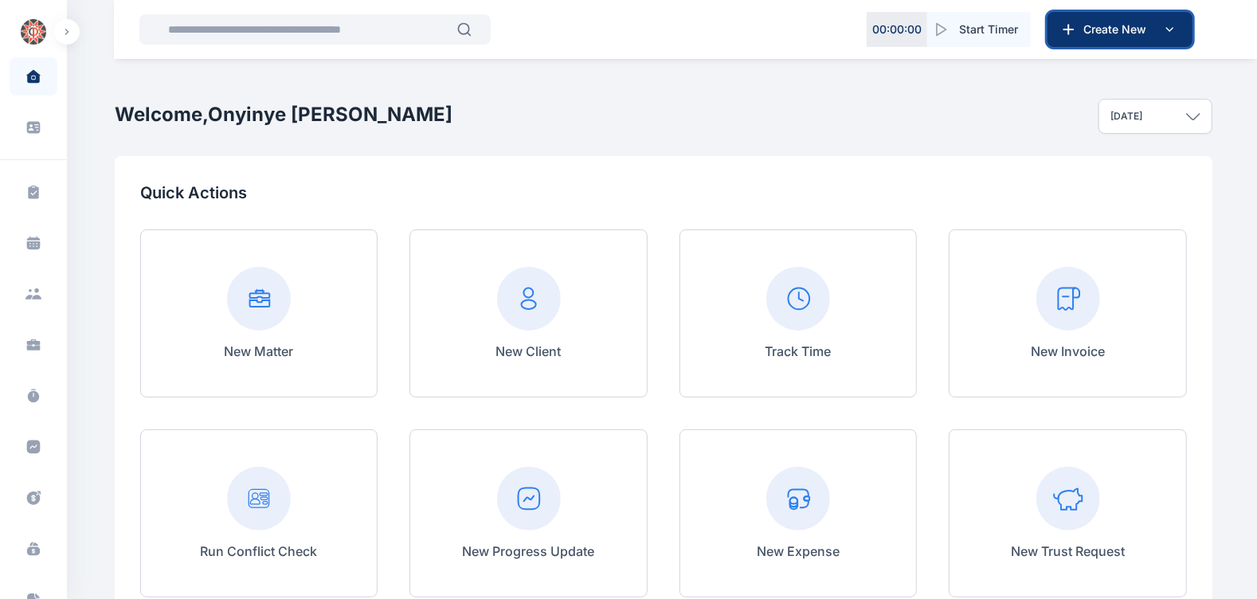
click at [1056, 32] on button "Create New" at bounding box center [1120, 29] width 145 height 35
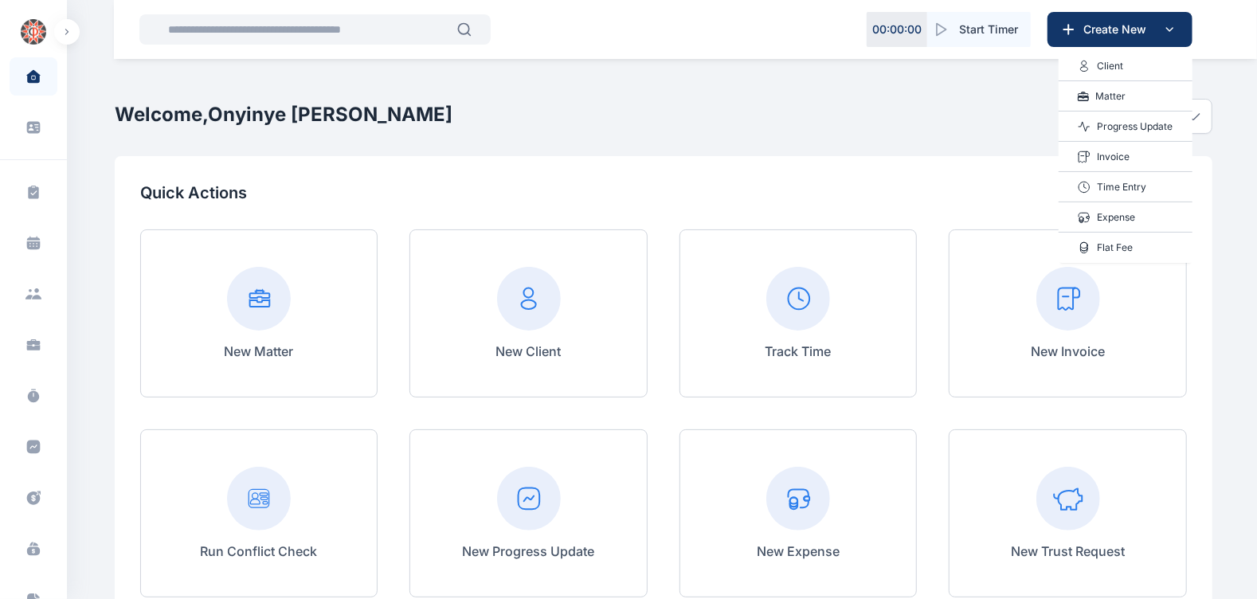
click at [1107, 161] on p "Invoice" at bounding box center [1113, 157] width 33 height 16
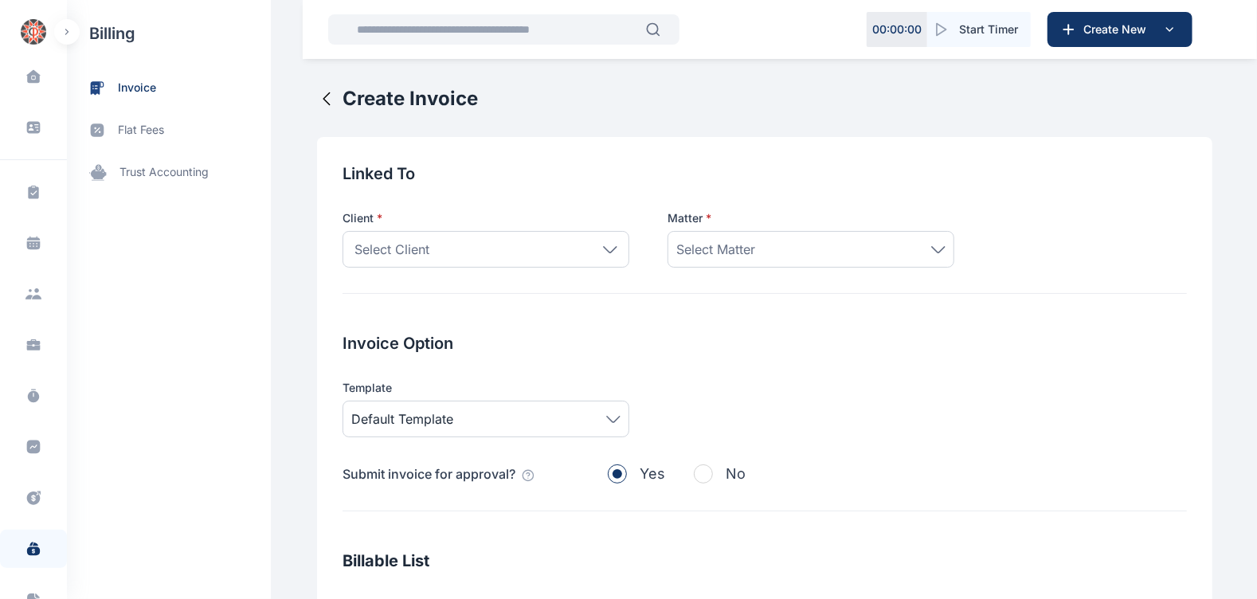
click at [603, 247] on icon at bounding box center [610, 249] width 14 height 7
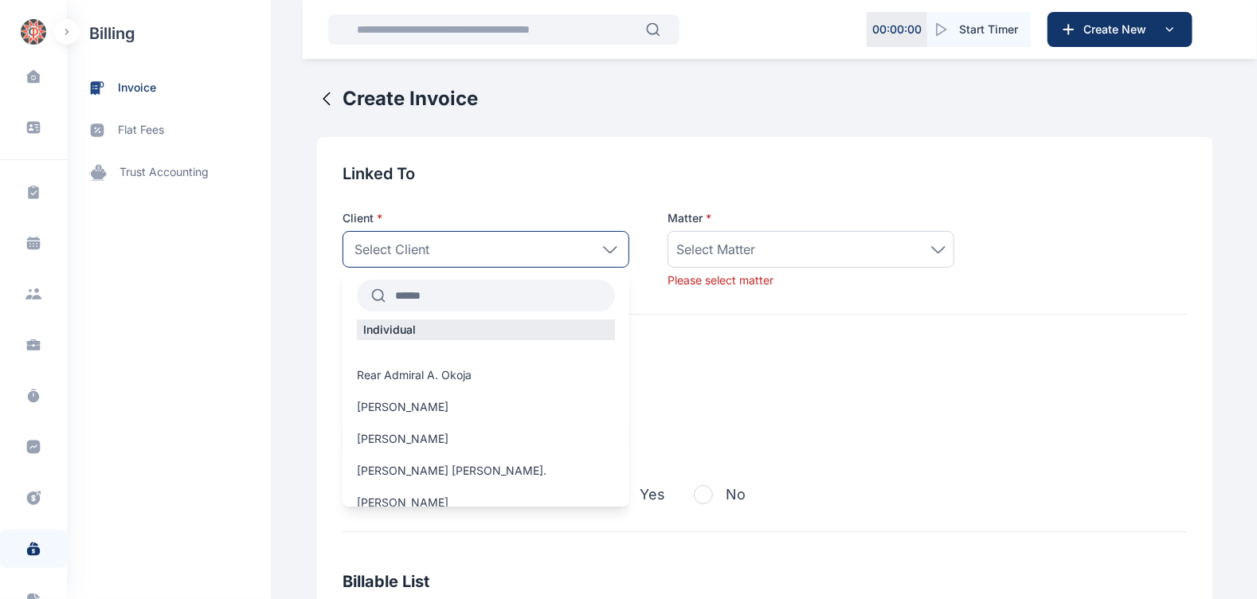
click at [533, 292] on input "text" at bounding box center [500, 295] width 229 height 29
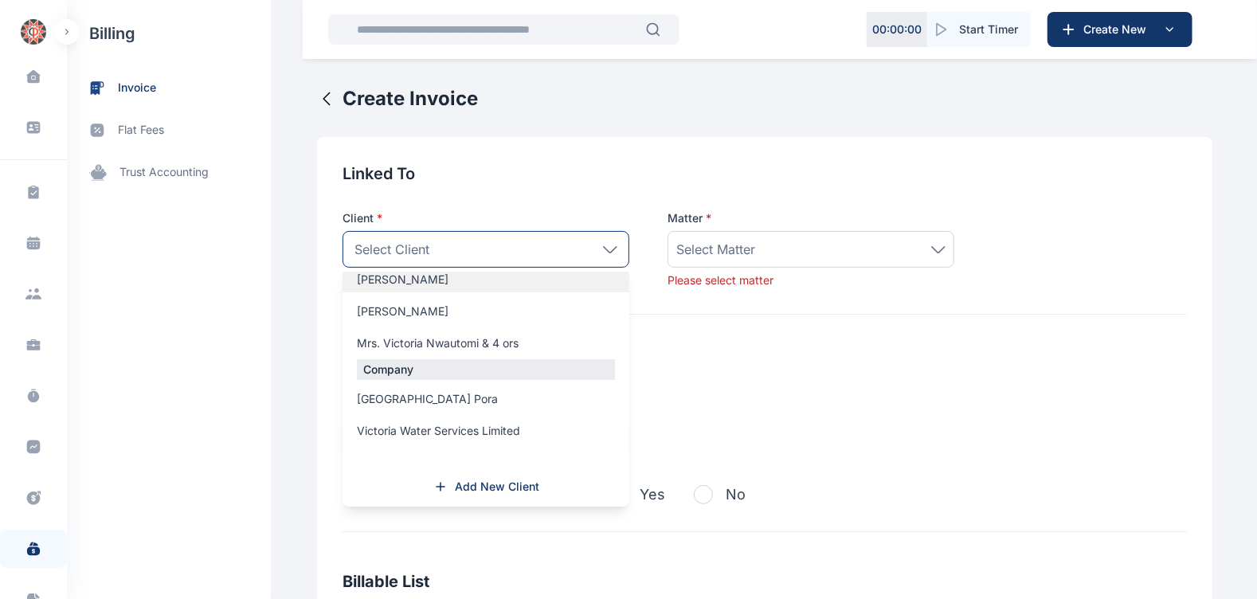
scroll to position [31, 0]
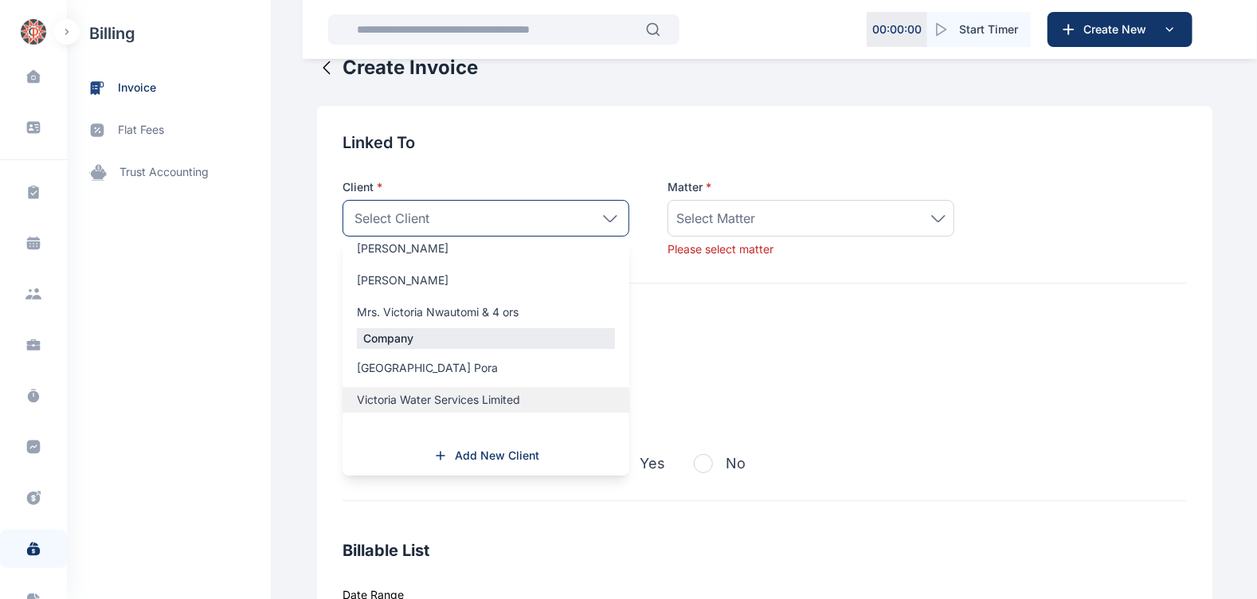
type input "********"
click at [445, 398] on span "Victoria Water Services Limited" at bounding box center [438, 400] width 163 height 16
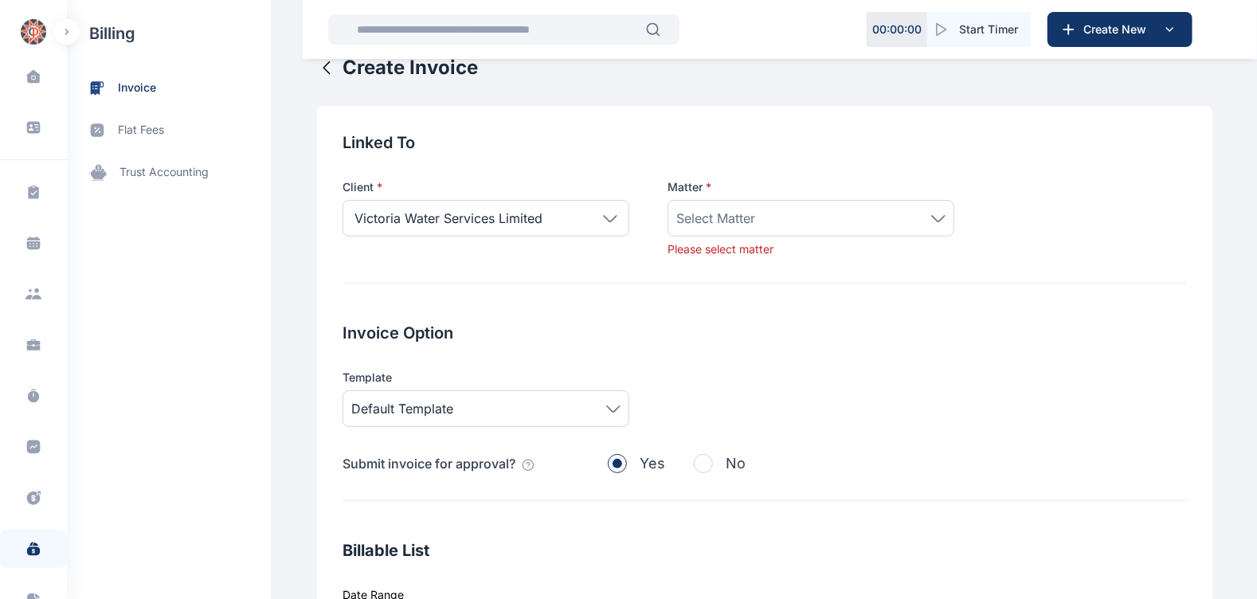
click at [766, 231] on div "Select Matter" at bounding box center [811, 218] width 287 height 37
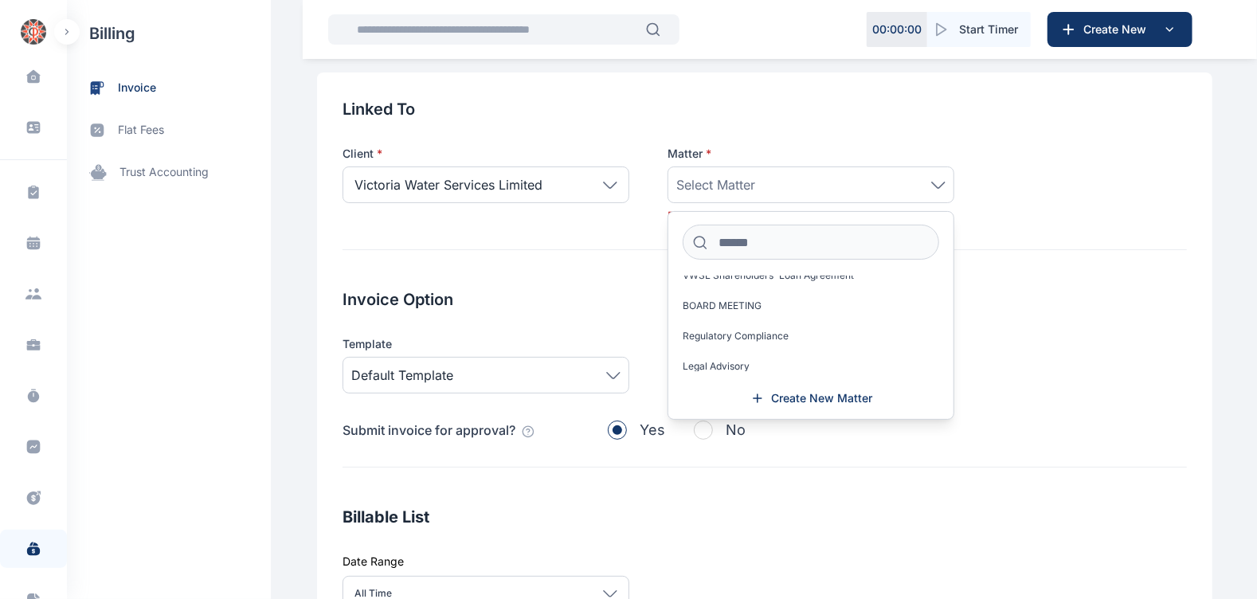
scroll to position [67, 0]
click at [751, 351] on label "Legal Advisory" at bounding box center [810, 363] width 285 height 25
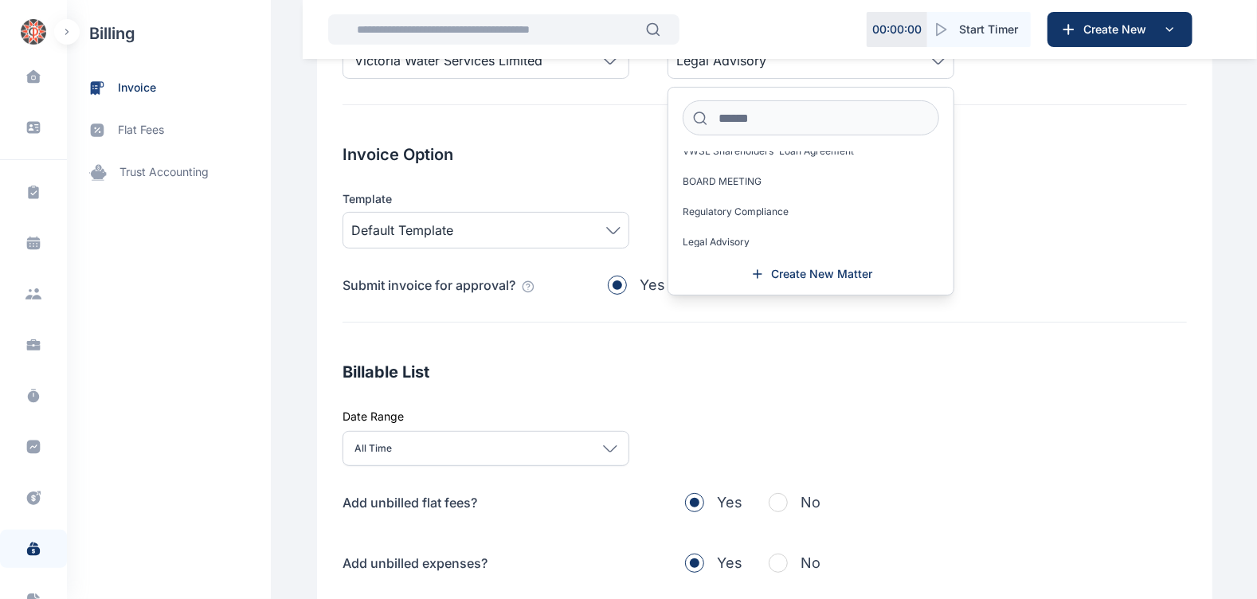
scroll to position [190, 0]
click at [740, 434] on div "All Time Today This week This month This year All time Custom dates" at bounding box center [765, 446] width 845 height 35
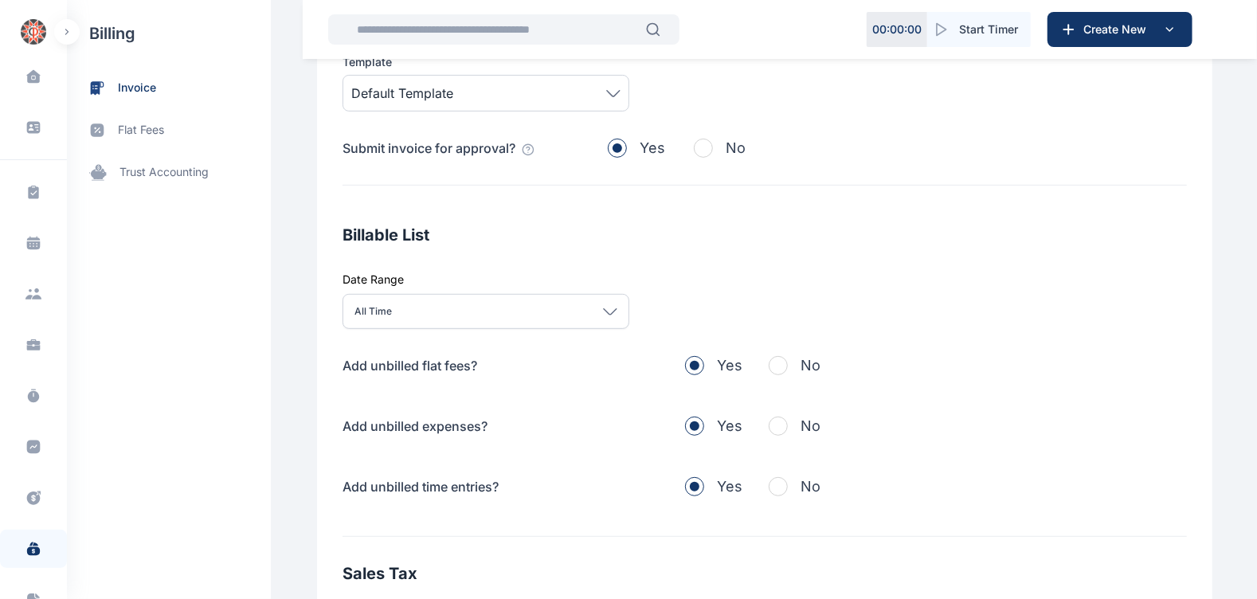
scroll to position [334, 0]
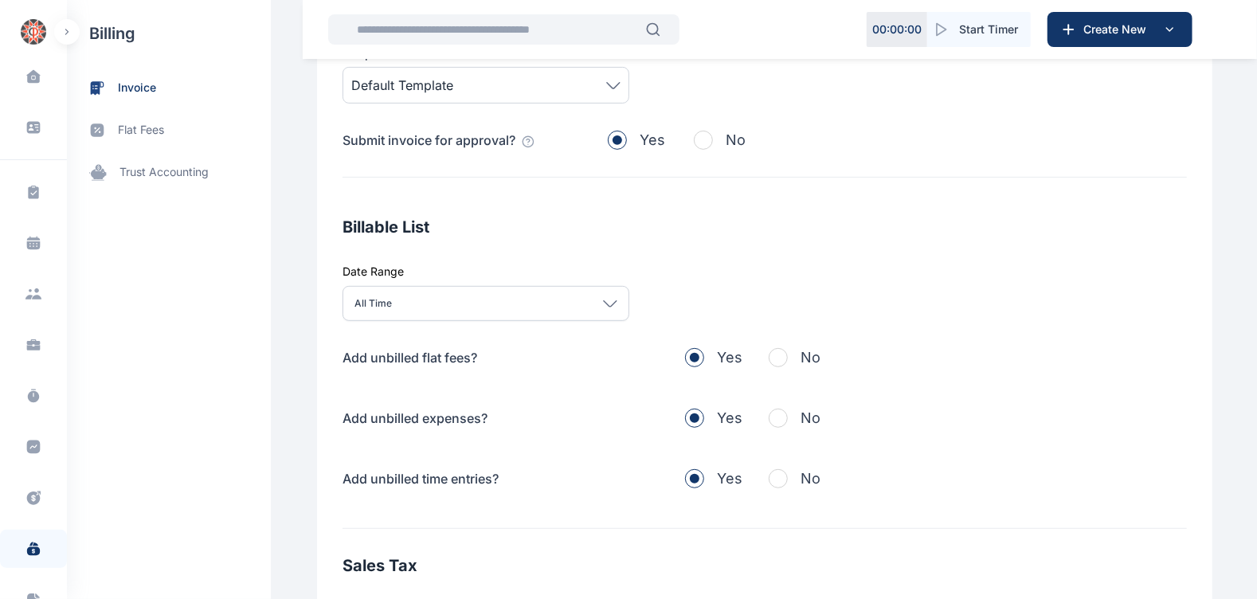
click at [777, 351] on span "button" at bounding box center [778, 357] width 19 height 19
click at [770, 415] on span "button" at bounding box center [778, 418] width 19 height 19
click at [770, 475] on span "button" at bounding box center [778, 478] width 19 height 19
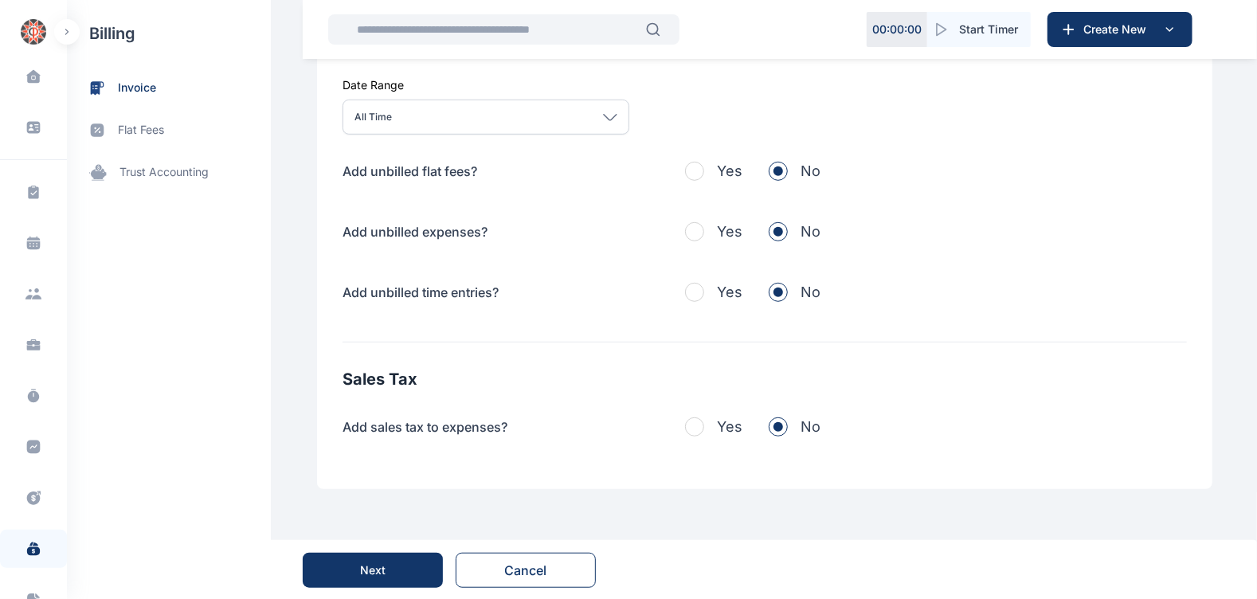
click at [363, 581] on button "Next" at bounding box center [373, 570] width 140 height 35
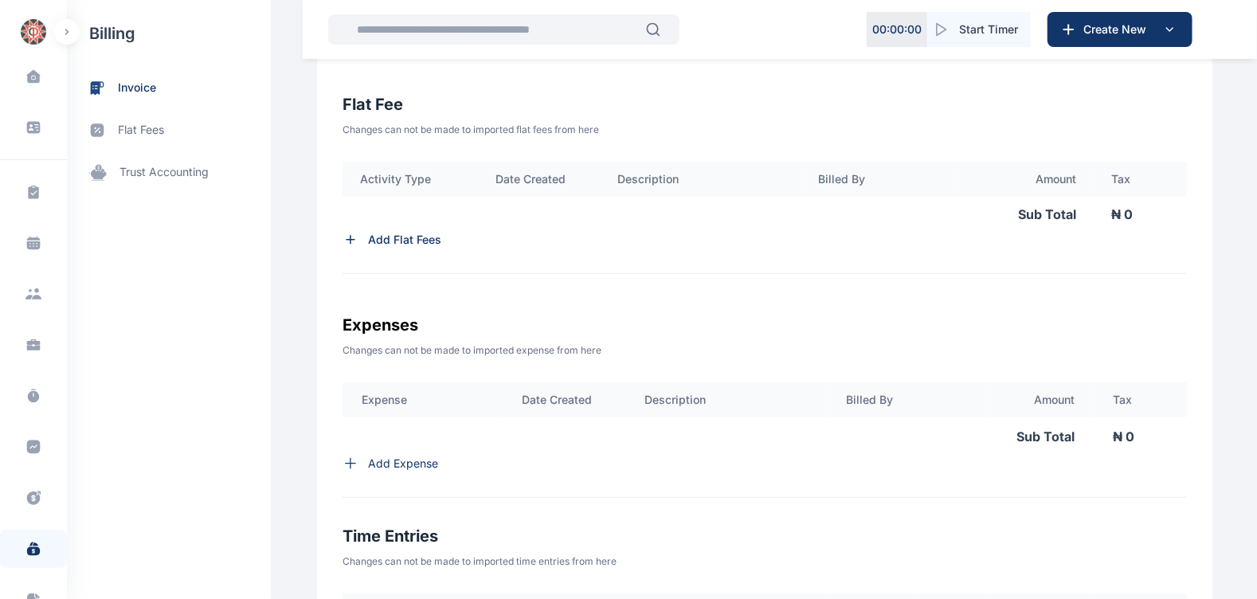
click at [413, 238] on p "Add Flat Fees" at bounding box center [404, 240] width 73 height 16
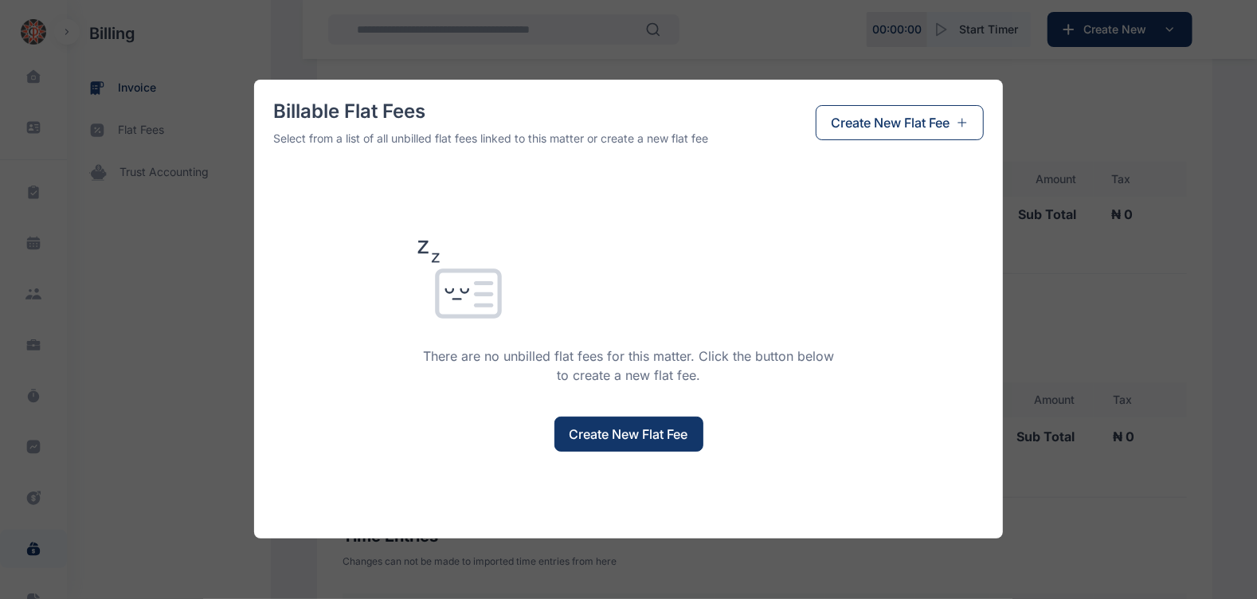
click at [610, 433] on span "Create New Flat Fee" at bounding box center [629, 434] width 119 height 19
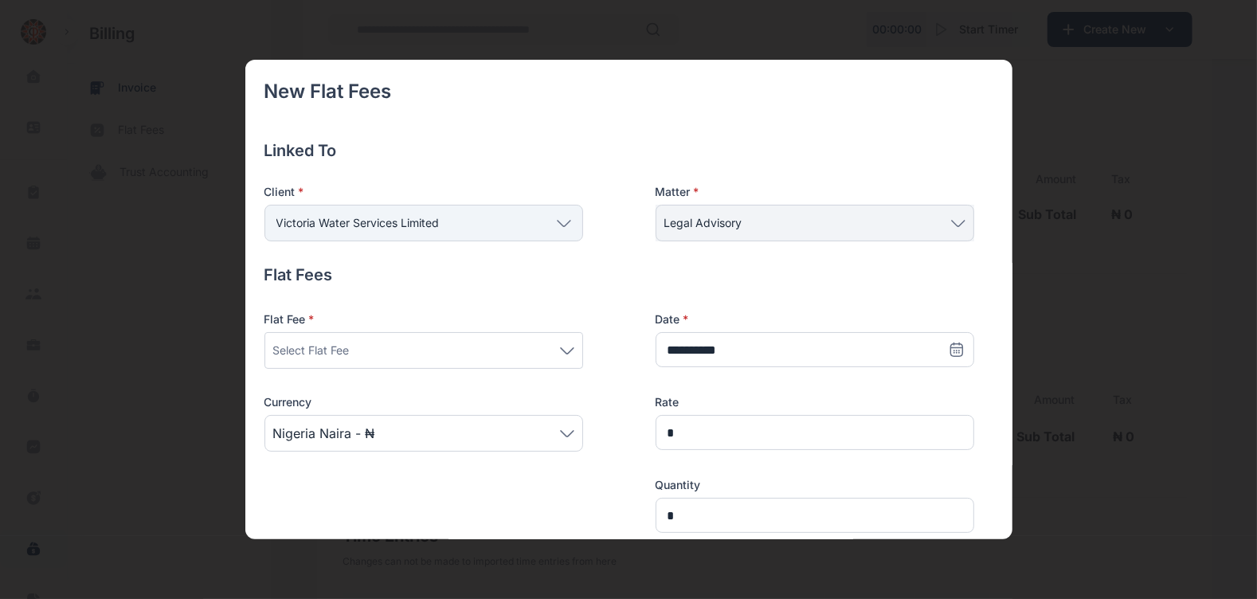
click at [508, 351] on div "Select Flat Fee" at bounding box center [423, 350] width 301 height 19
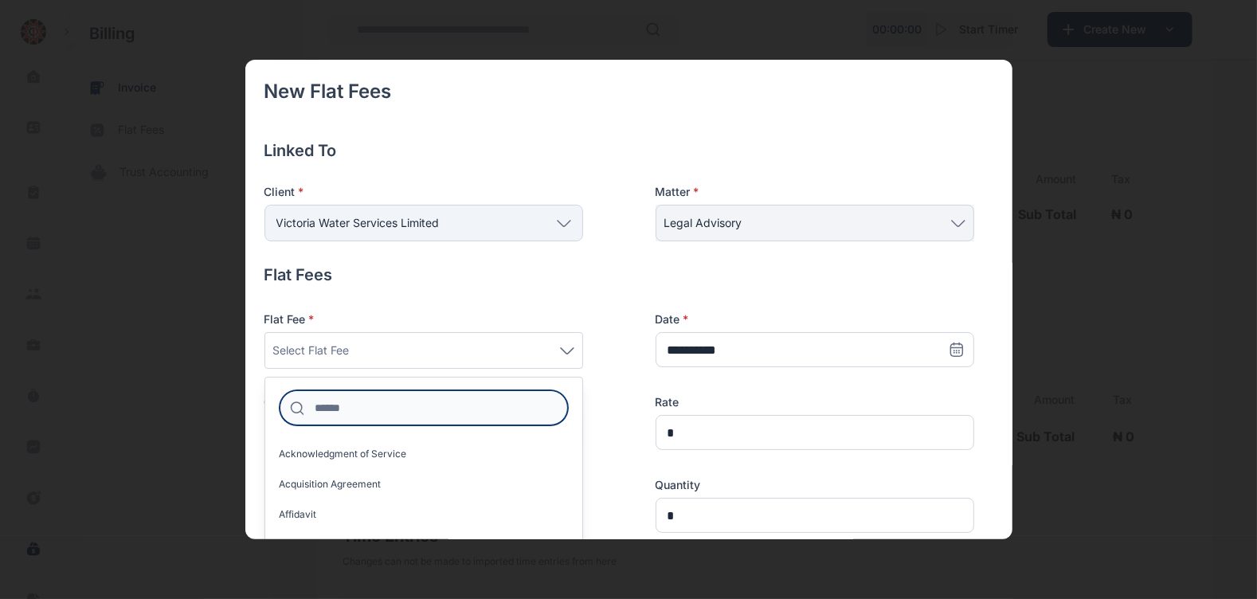
click at [453, 417] on input at bounding box center [424, 407] width 288 height 35
type input "*****"
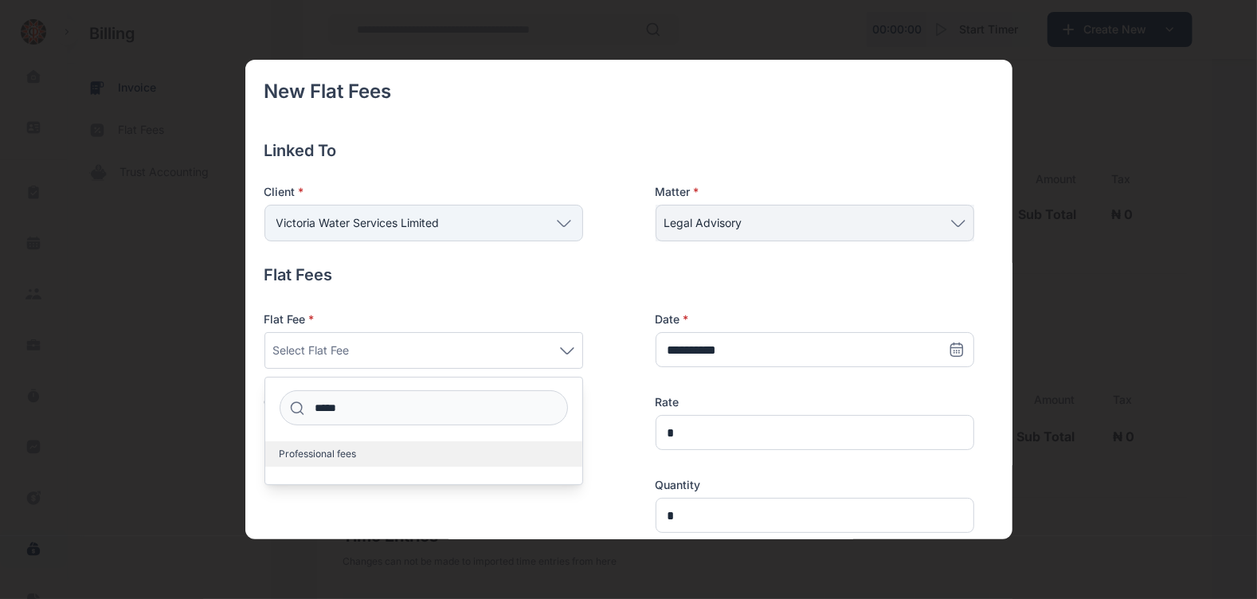
click at [355, 454] on span "Professional fees" at bounding box center [318, 454] width 77 height 13
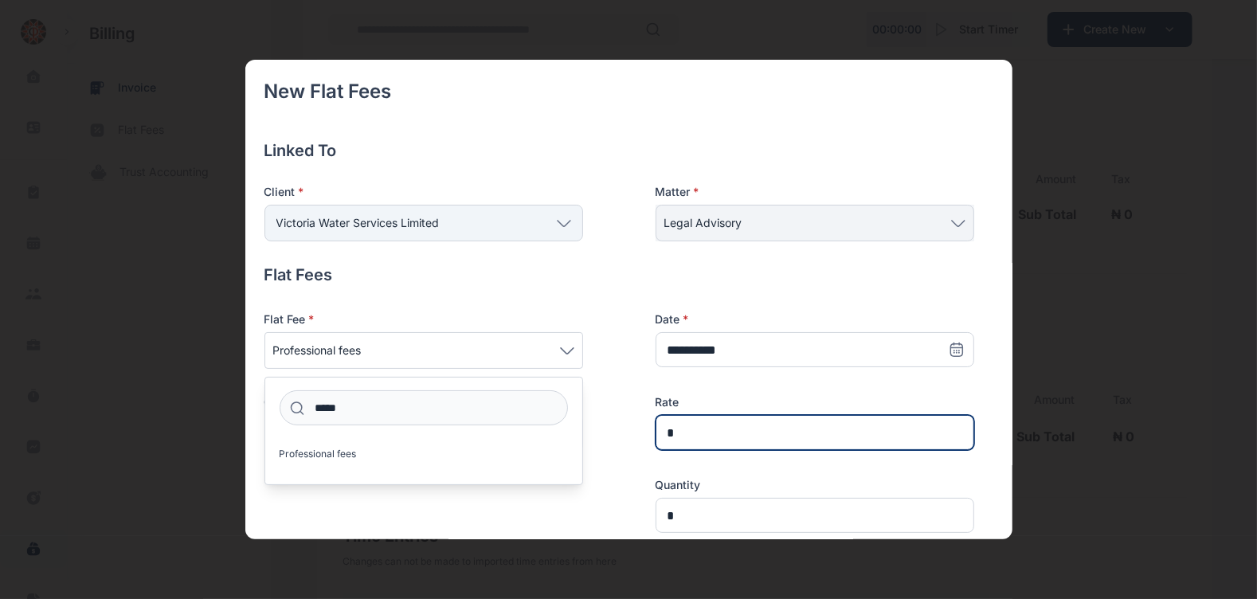
click at [721, 429] on input "*" at bounding box center [815, 432] width 319 height 35
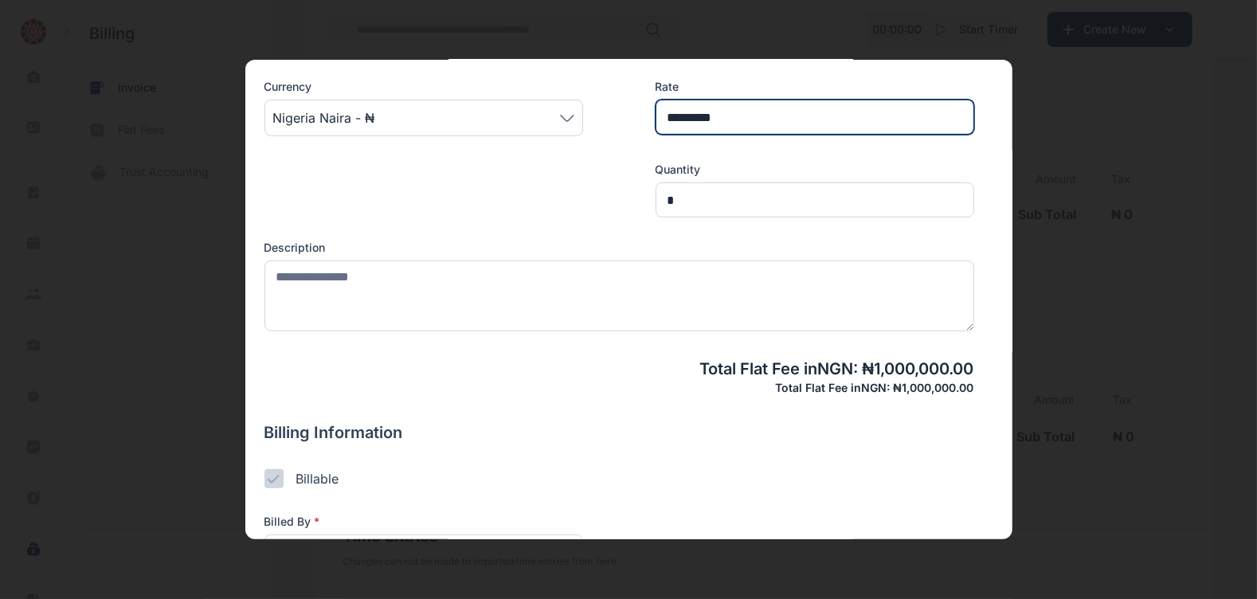
scroll to position [316, 0]
type input "*********"
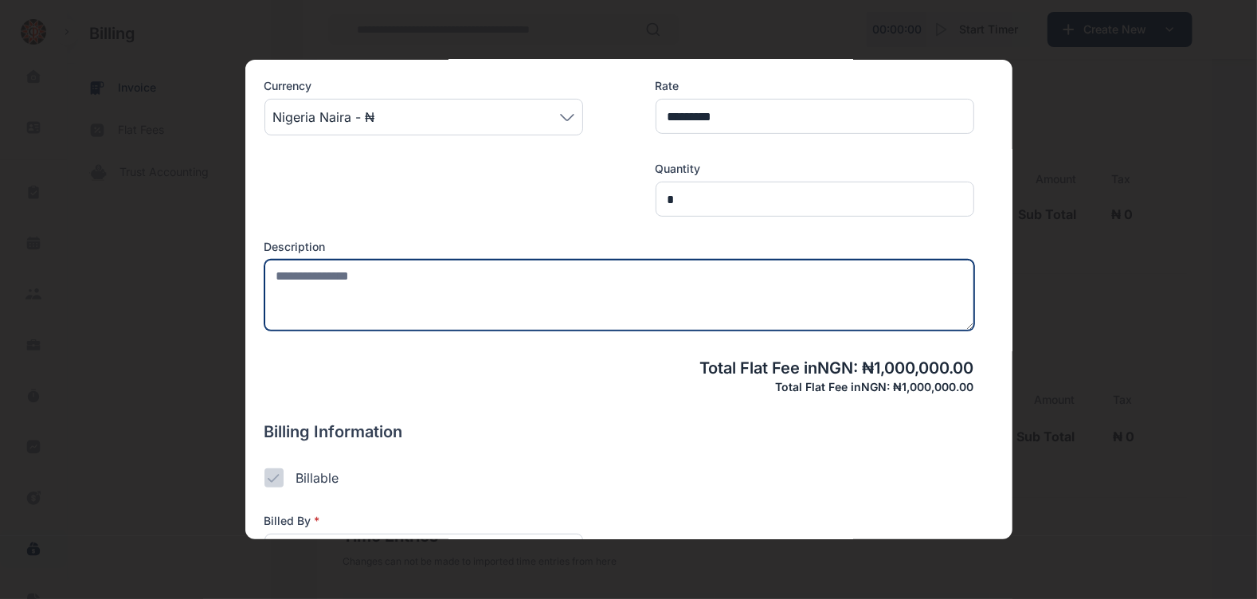
click at [549, 308] on textarea at bounding box center [620, 295] width 710 height 71
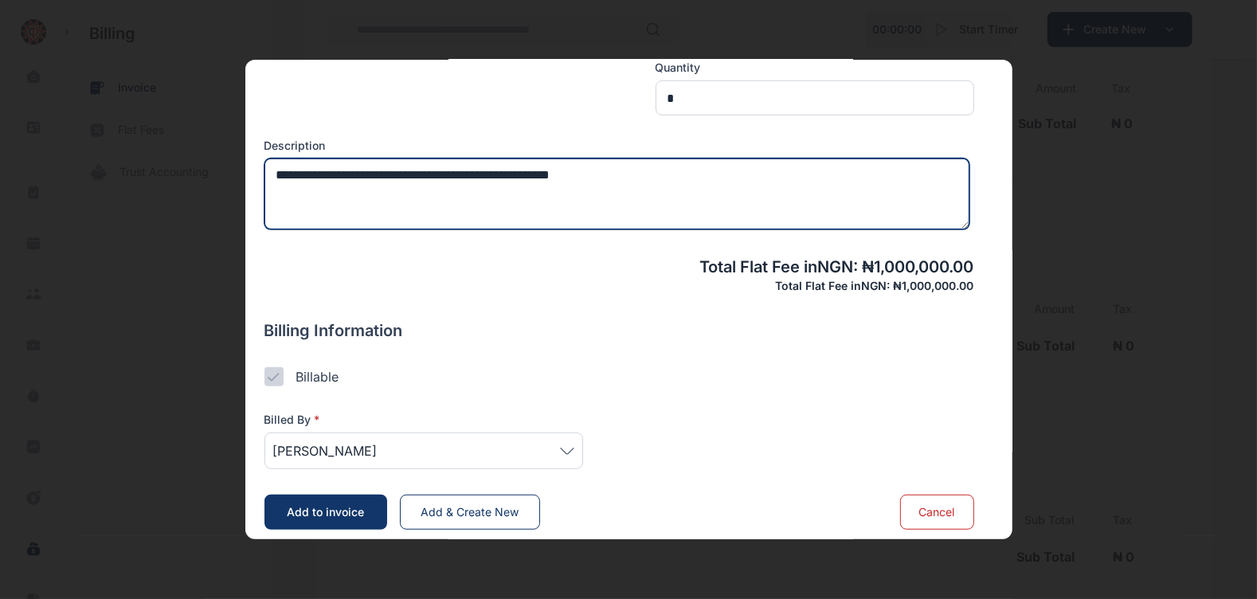
scroll to position [425, 0]
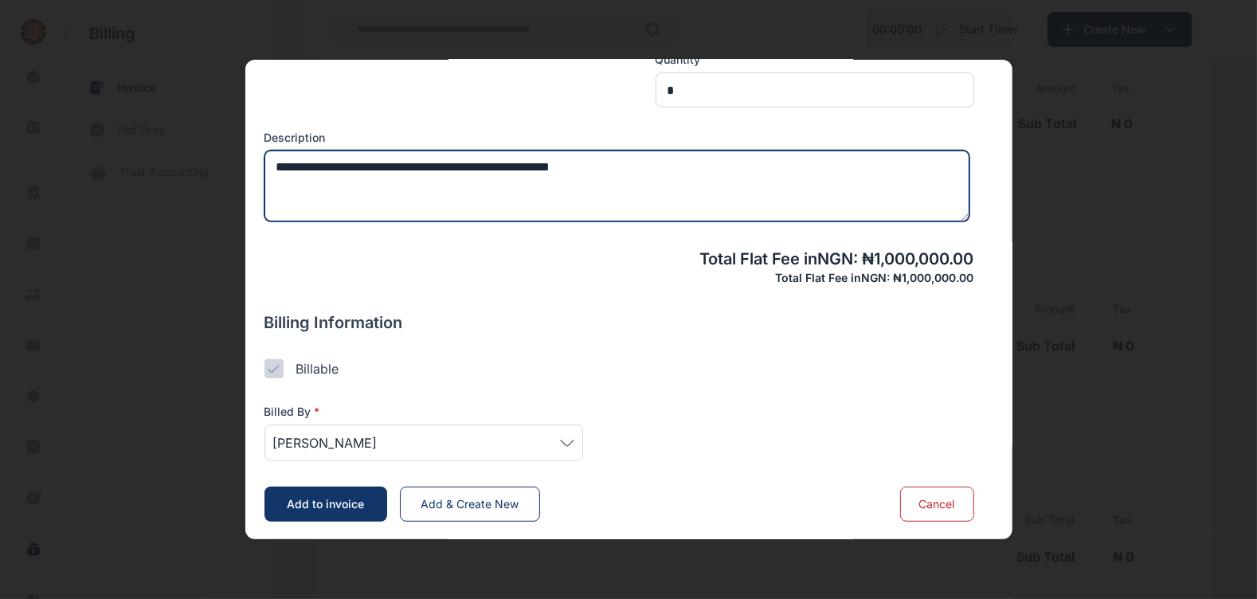
type textarea "**********"
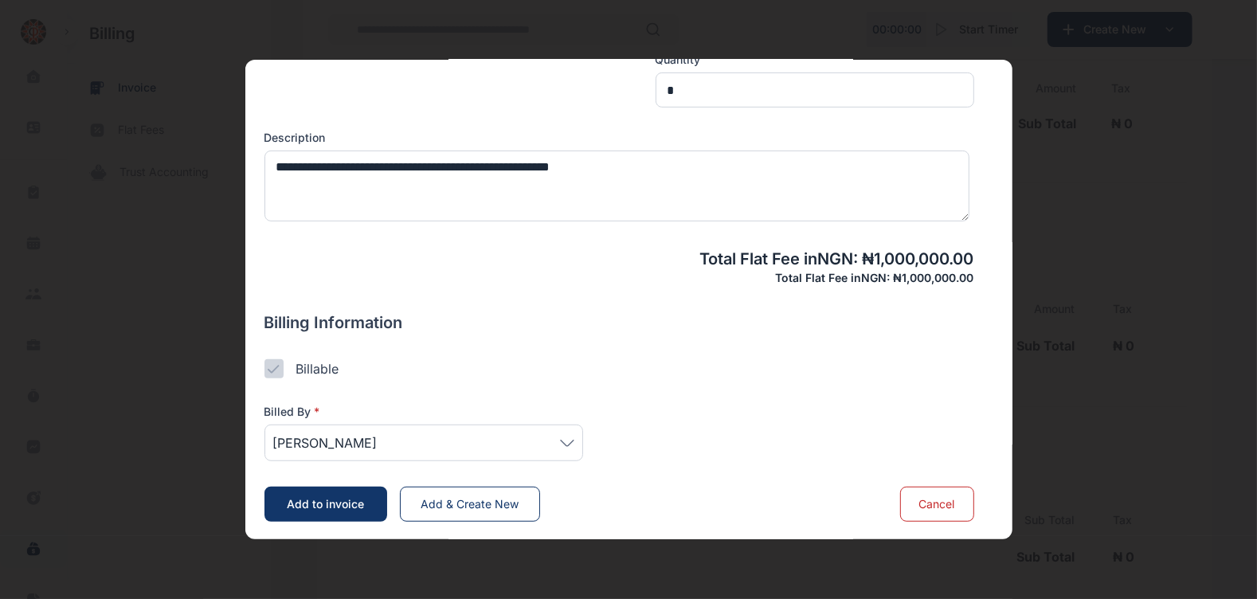
click at [566, 435] on span "[PERSON_NAME]" at bounding box center [423, 442] width 301 height 19
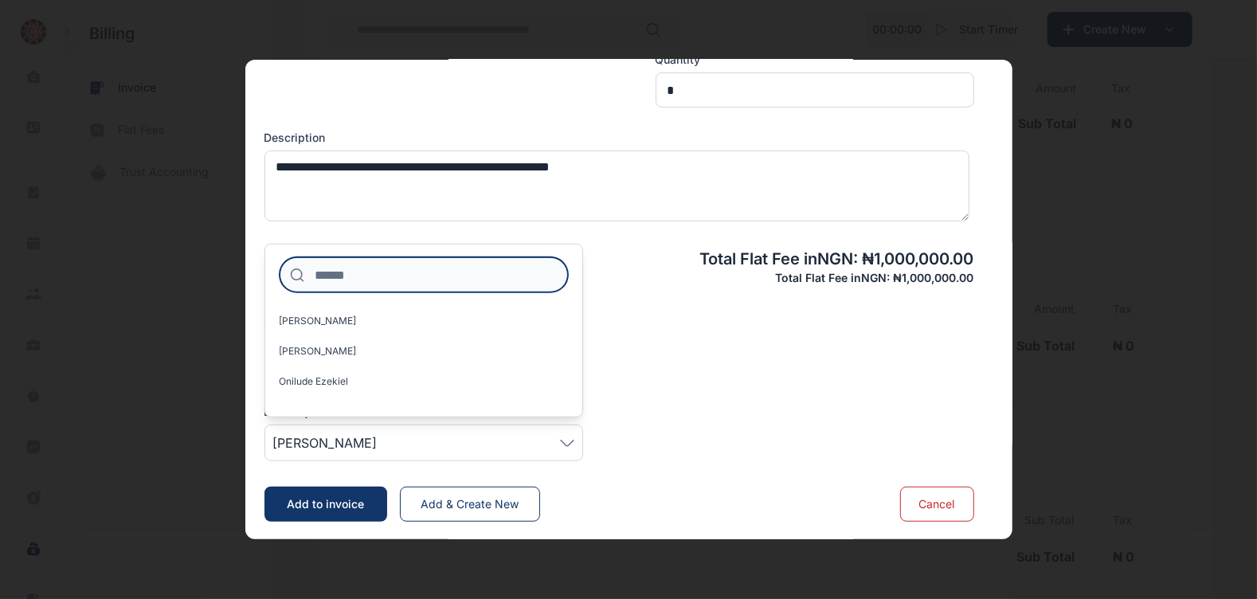
click at [470, 281] on input at bounding box center [424, 274] width 288 height 35
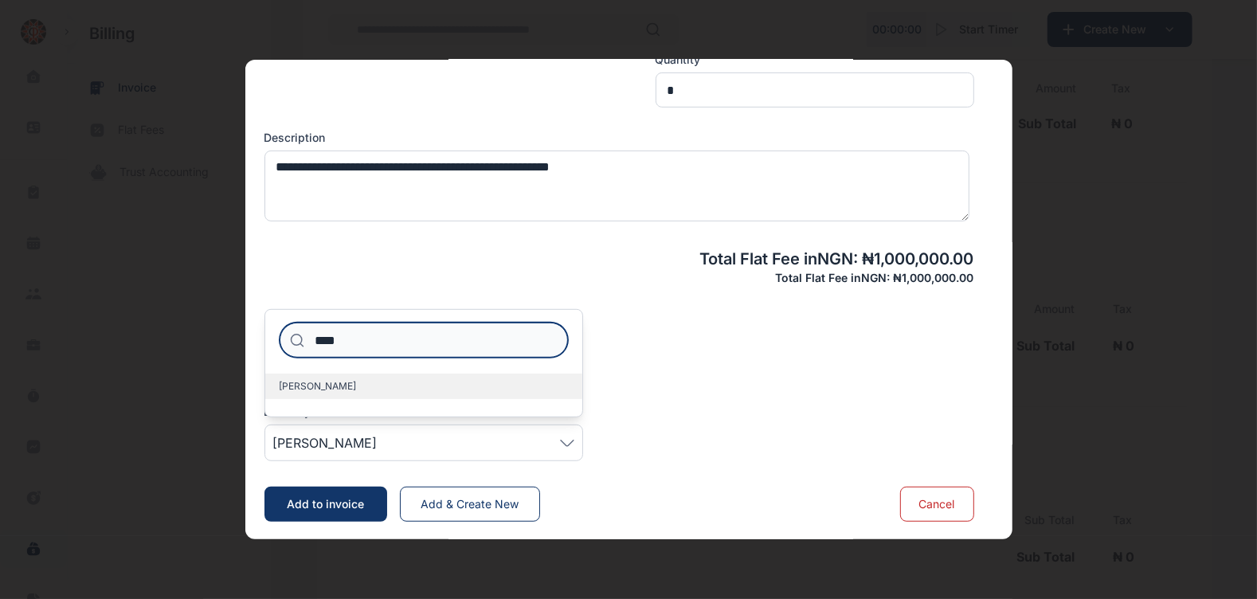
type input "****"
click at [404, 378] on label "[PERSON_NAME]" at bounding box center [423, 386] width 317 height 25
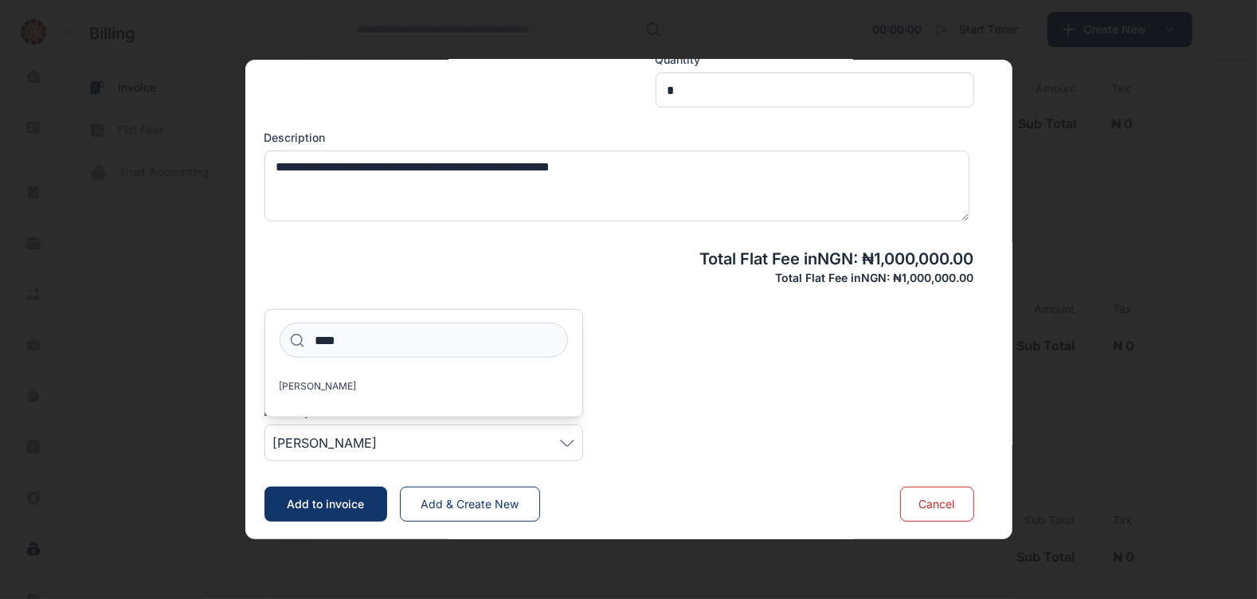
click at [319, 500] on span "Add to invoice" at bounding box center [325, 504] width 77 height 14
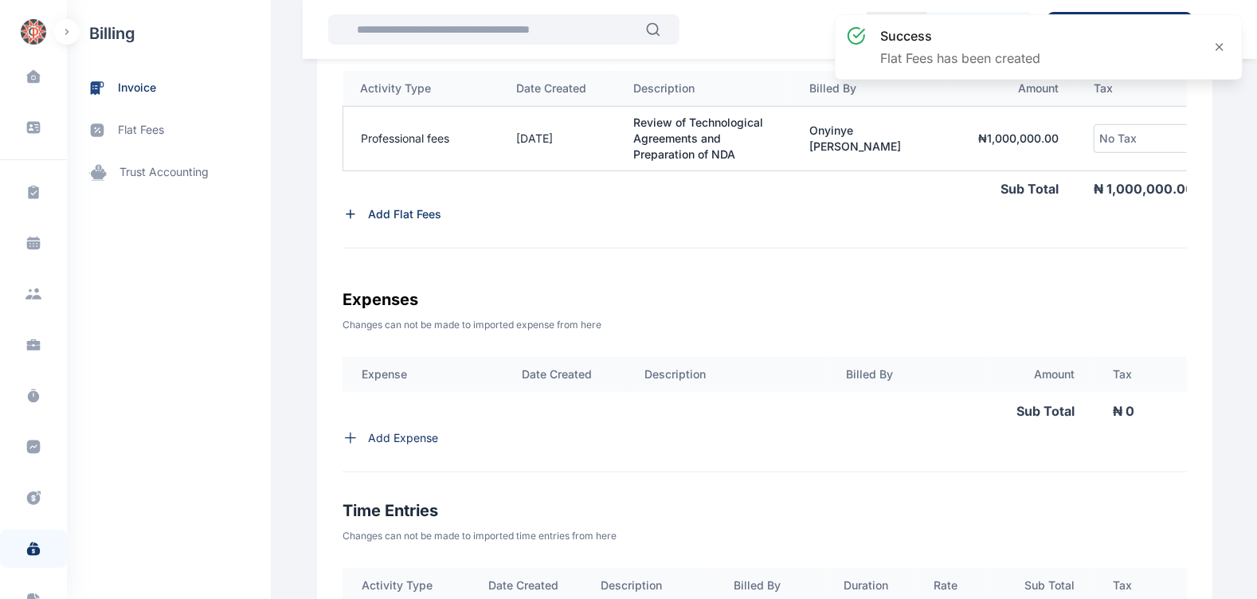
scroll to position [0, 102]
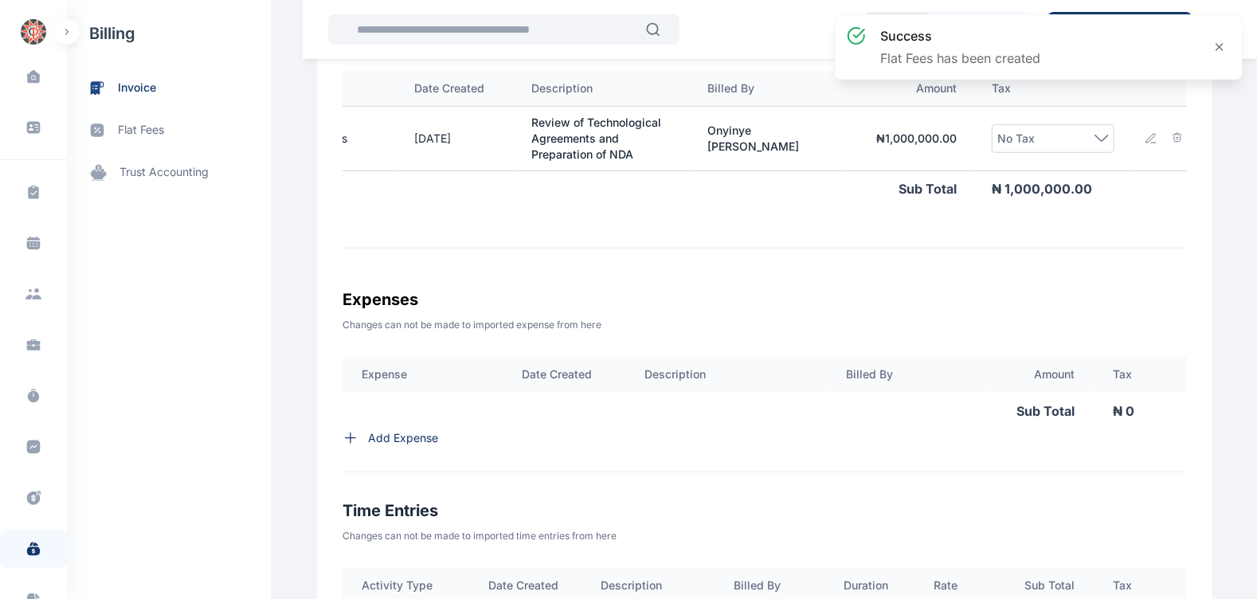
click at [1095, 135] on icon at bounding box center [1102, 138] width 14 height 7
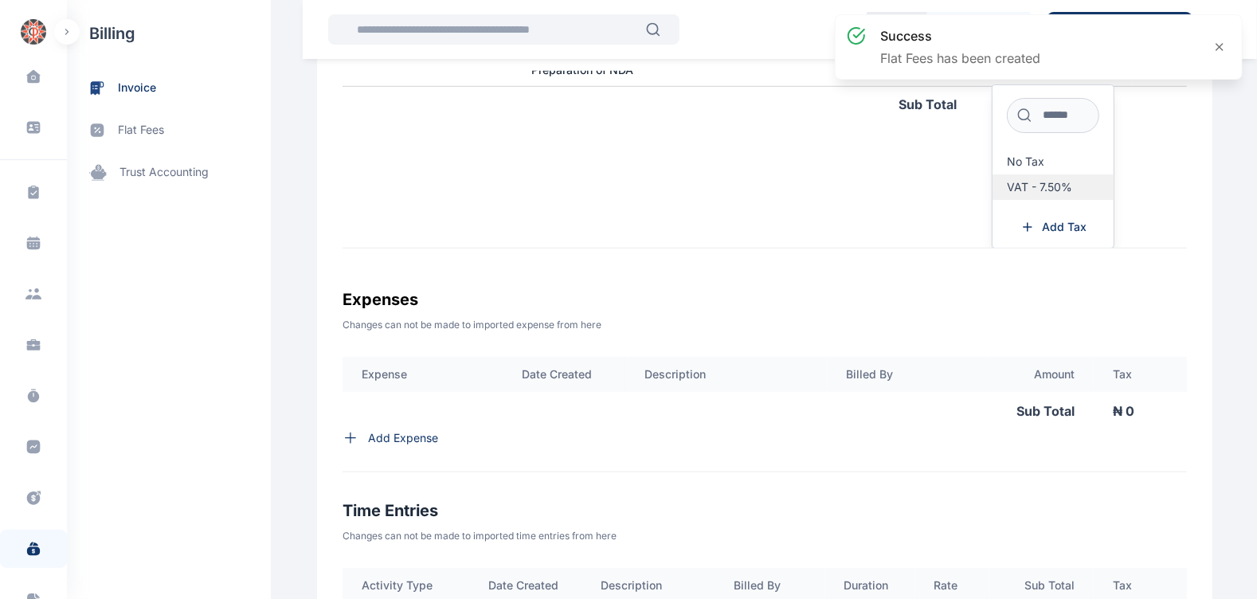
click at [1037, 182] on span "VAT - 7.50%" at bounding box center [1039, 187] width 65 height 13
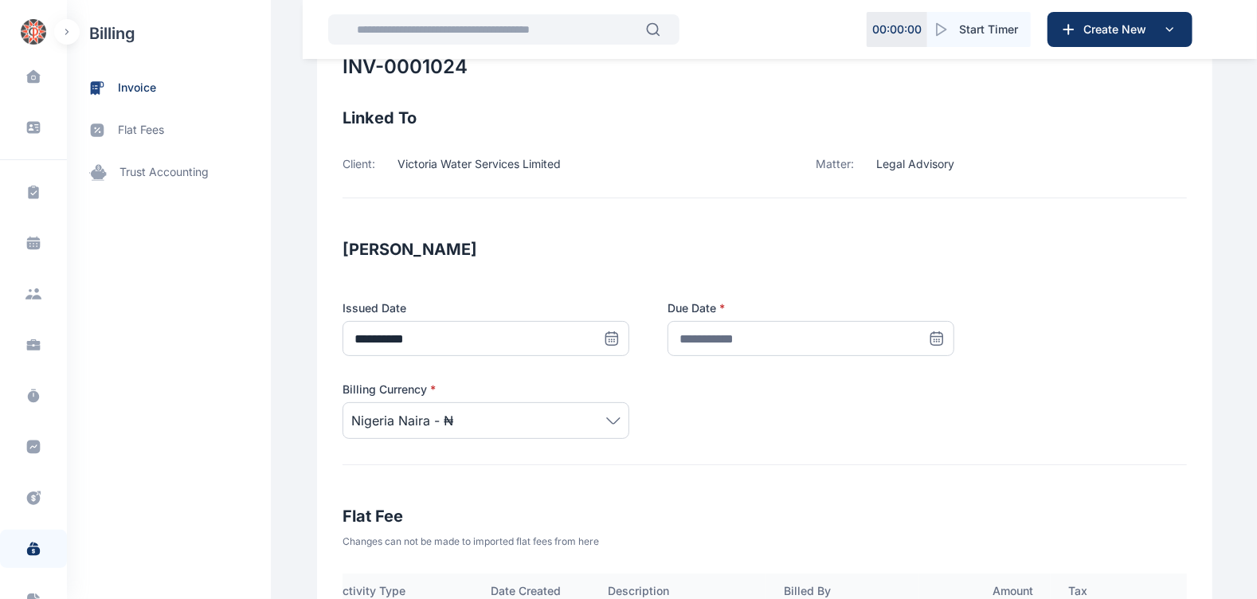
scroll to position [0, 0]
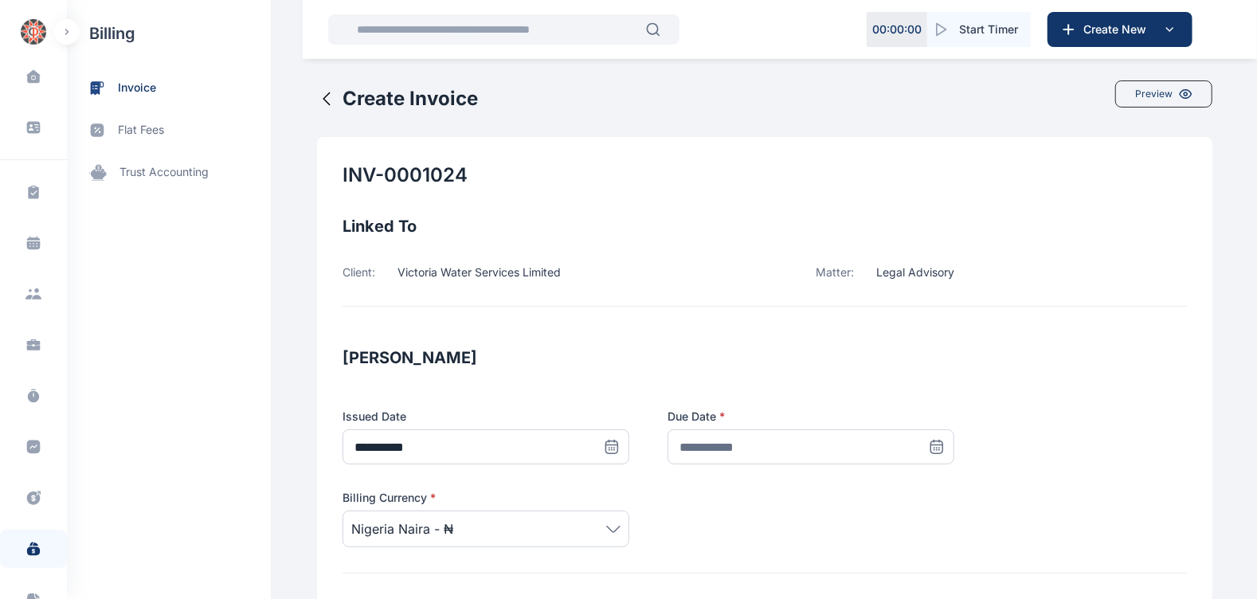
click at [929, 446] on icon at bounding box center [937, 447] width 16 height 16
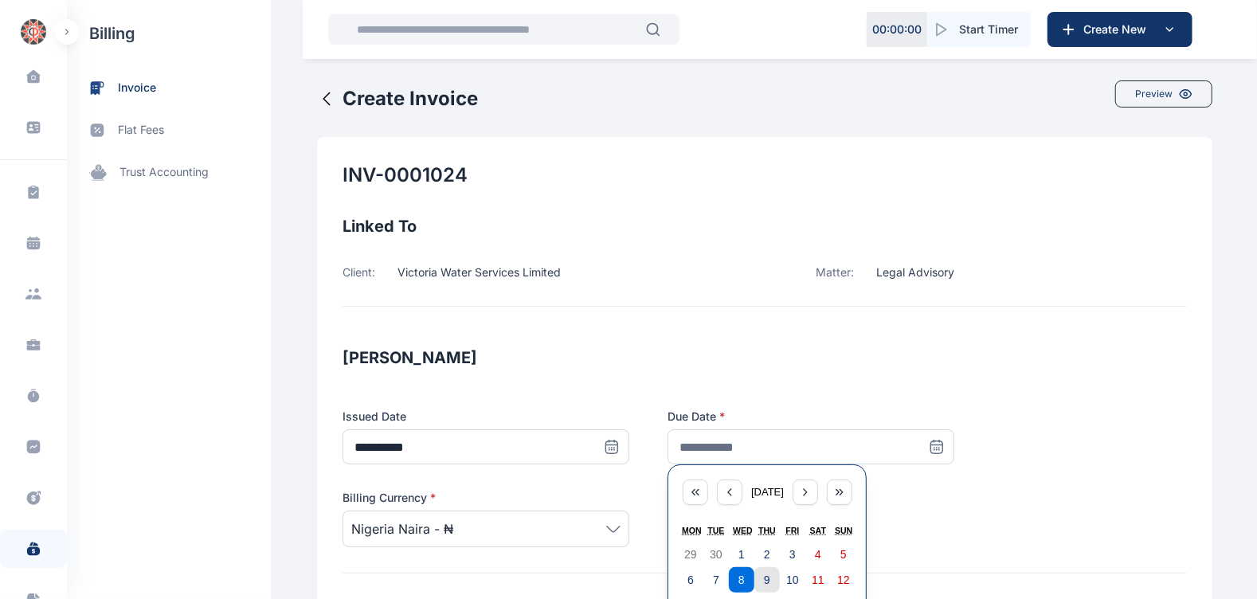
click at [757, 570] on button "9" at bounding box center [767, 579] width 25 height 25
type input "**********"
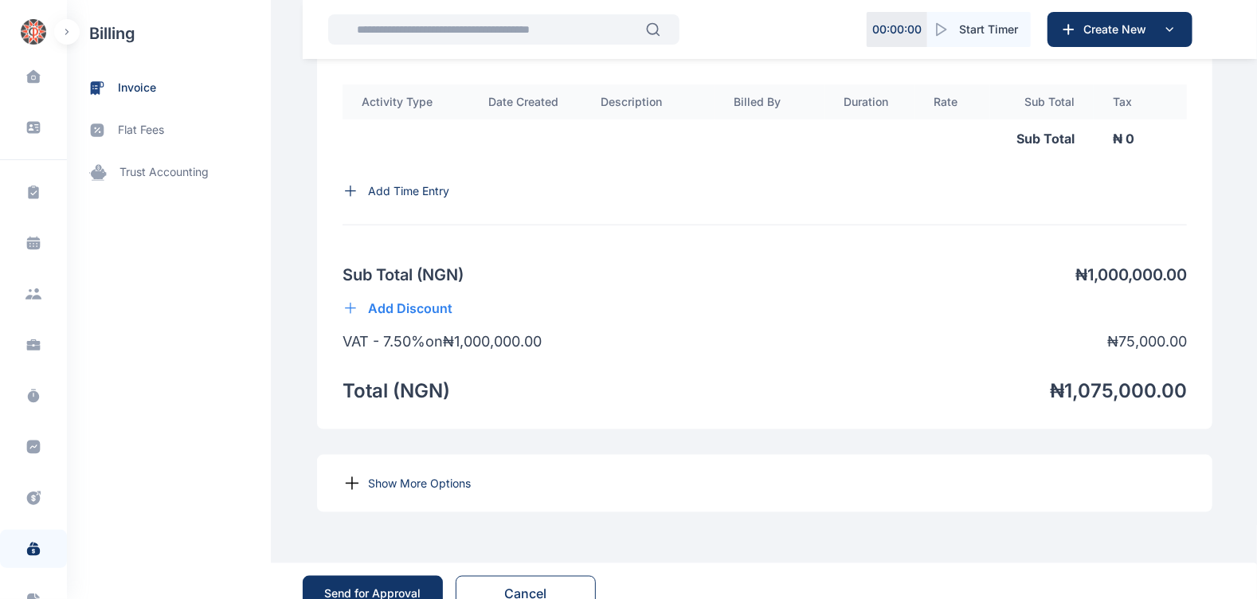
scroll to position [1141, 0]
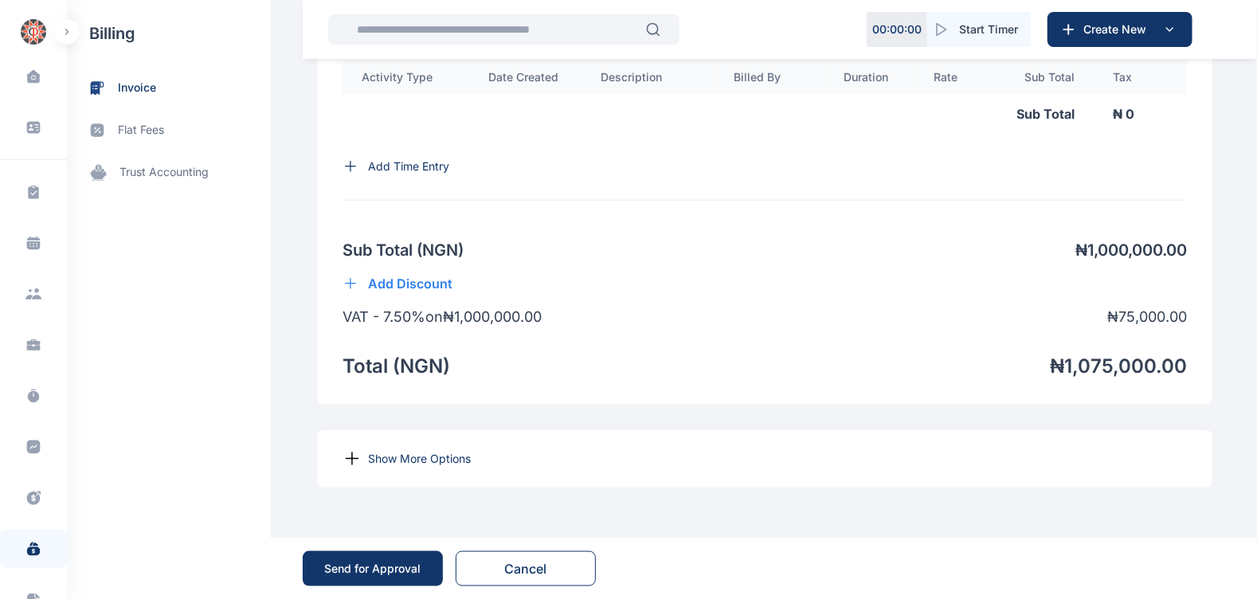
click at [380, 570] on div "Send for Approval" at bounding box center [373, 569] width 96 height 16
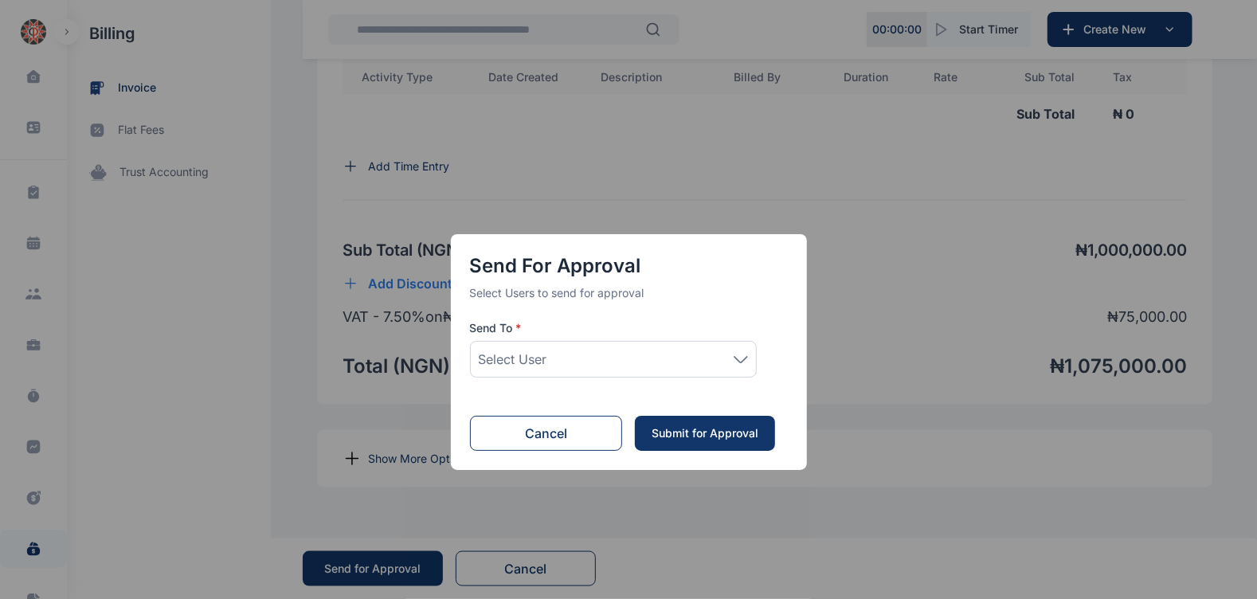
click at [681, 347] on div "Select User" at bounding box center [613, 359] width 287 height 37
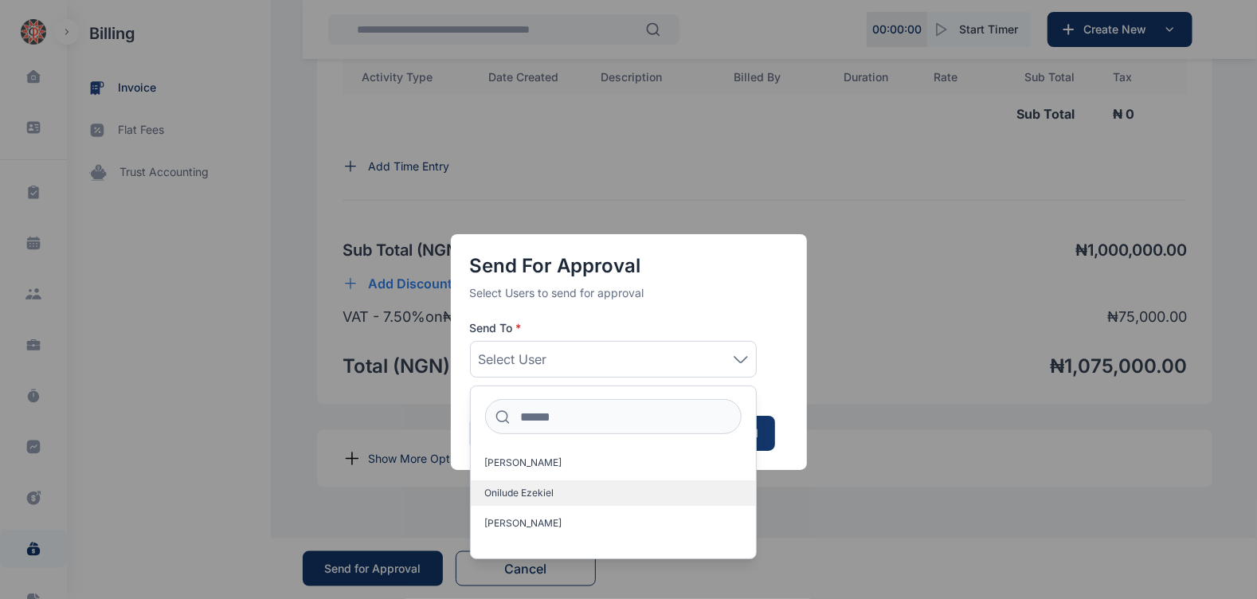
scroll to position [25, 0]
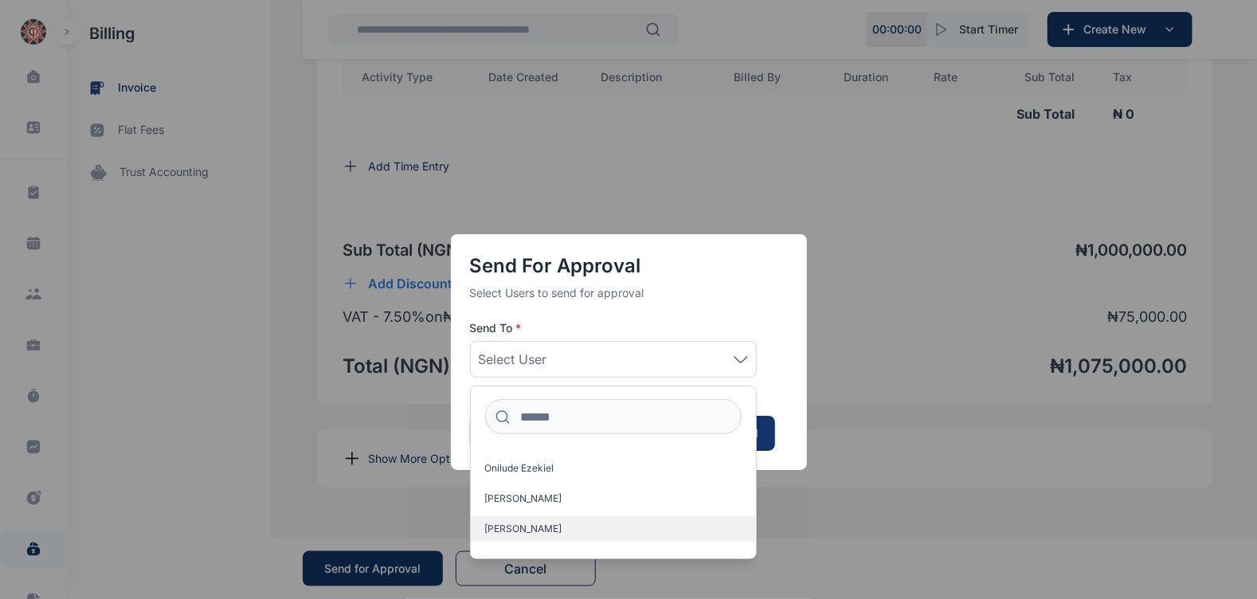
click at [550, 521] on label "[PERSON_NAME]" at bounding box center [613, 528] width 285 height 25
click at [825, 402] on div "Send for Approval Select Users to send for approval Send To * Idigbe Elizabeth …" at bounding box center [628, 299] width 1257 height 599
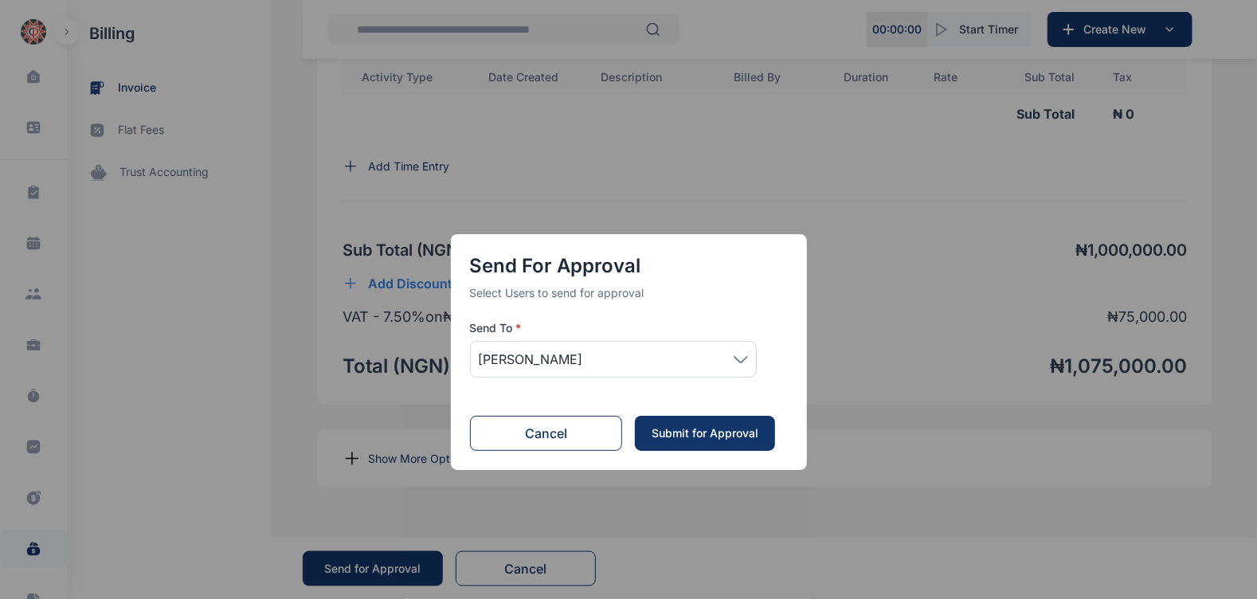
click at [720, 424] on button "Submit for Approval" at bounding box center [705, 433] width 140 height 35
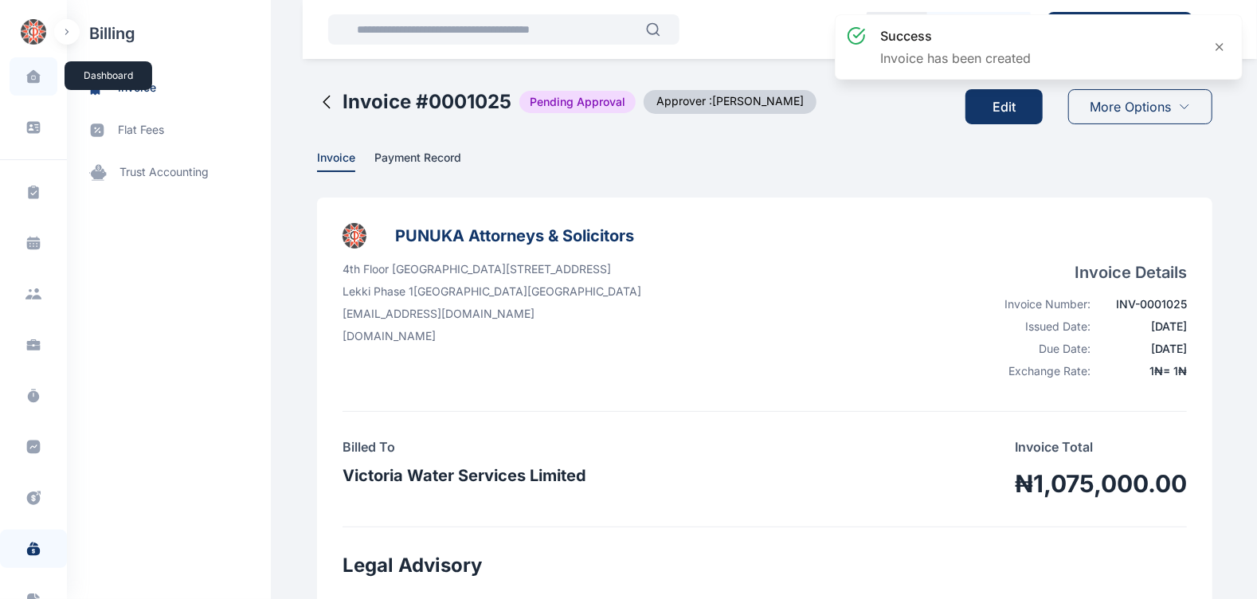
click at [23, 83] on span at bounding box center [34, 76] width 40 height 33
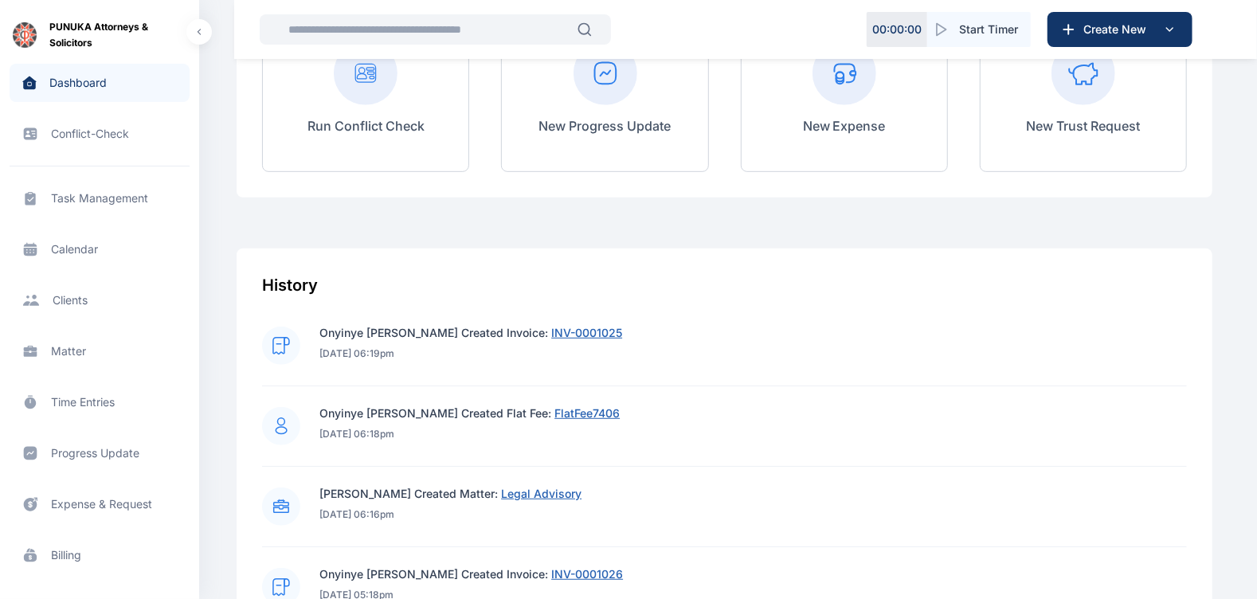
scroll to position [426, 0]
click at [555, 496] on span "Legal Advisory" at bounding box center [541, 493] width 80 height 14
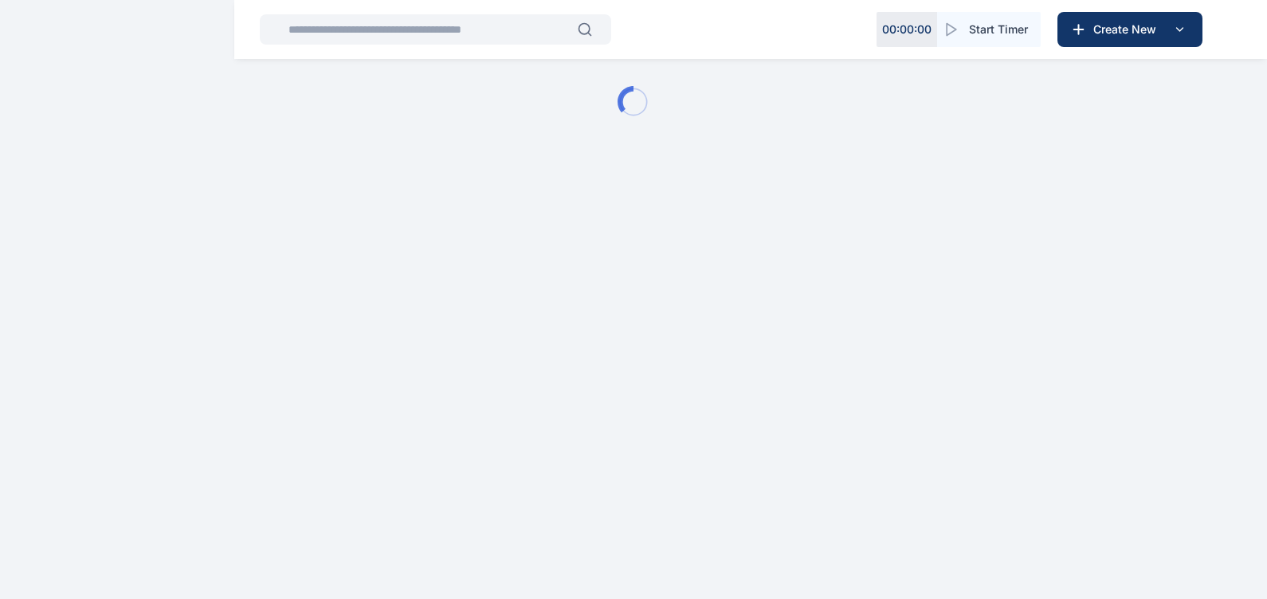
click at [555, 204] on html "00 : 00 : 00 Start Timer Create New Matter Dashboard - Digits Law" at bounding box center [633, 102] width 1267 height 204
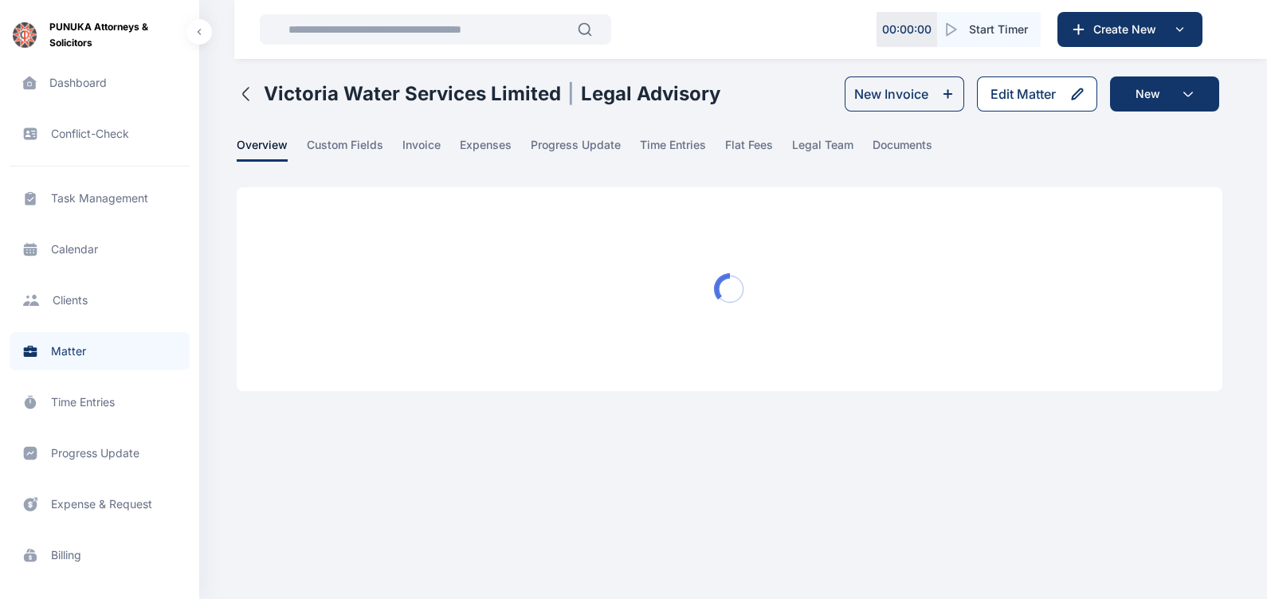
click at [1039, 100] on div "Edit Matter" at bounding box center [1022, 93] width 65 height 19
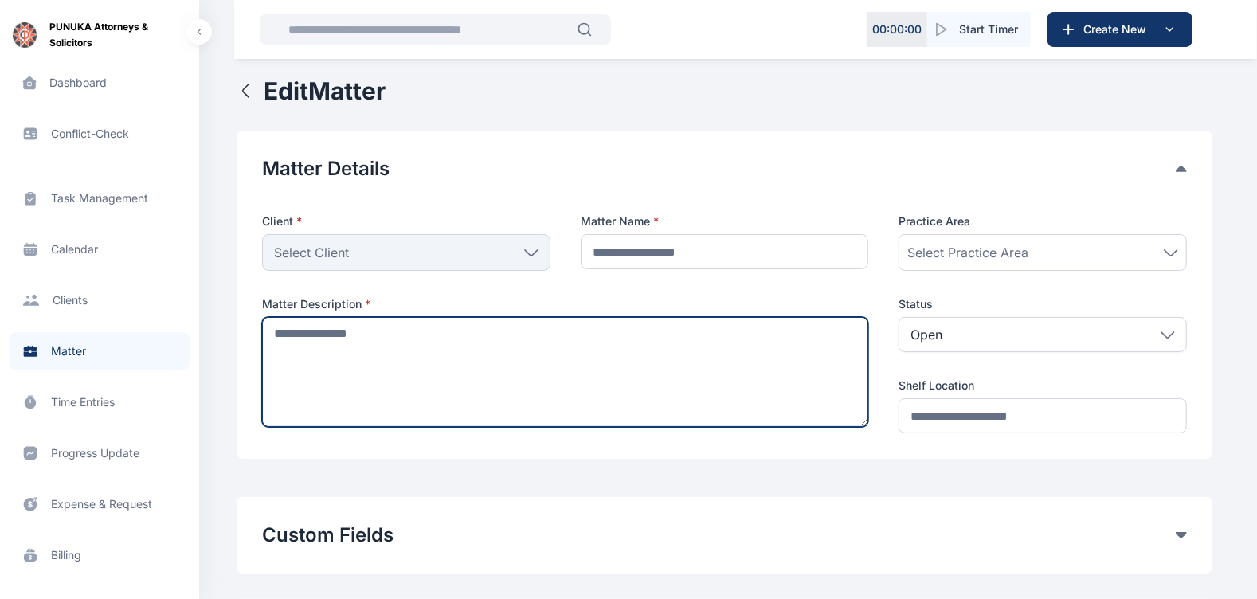
click at [621, 318] on textarea at bounding box center [565, 372] width 606 height 110
type input "**********"
drag, startPoint x: 656, startPoint y: 331, endPoint x: 270, endPoint y: 338, distance: 385.7
click at [270, 338] on textarea "**********" at bounding box center [566, 372] width 608 height 110
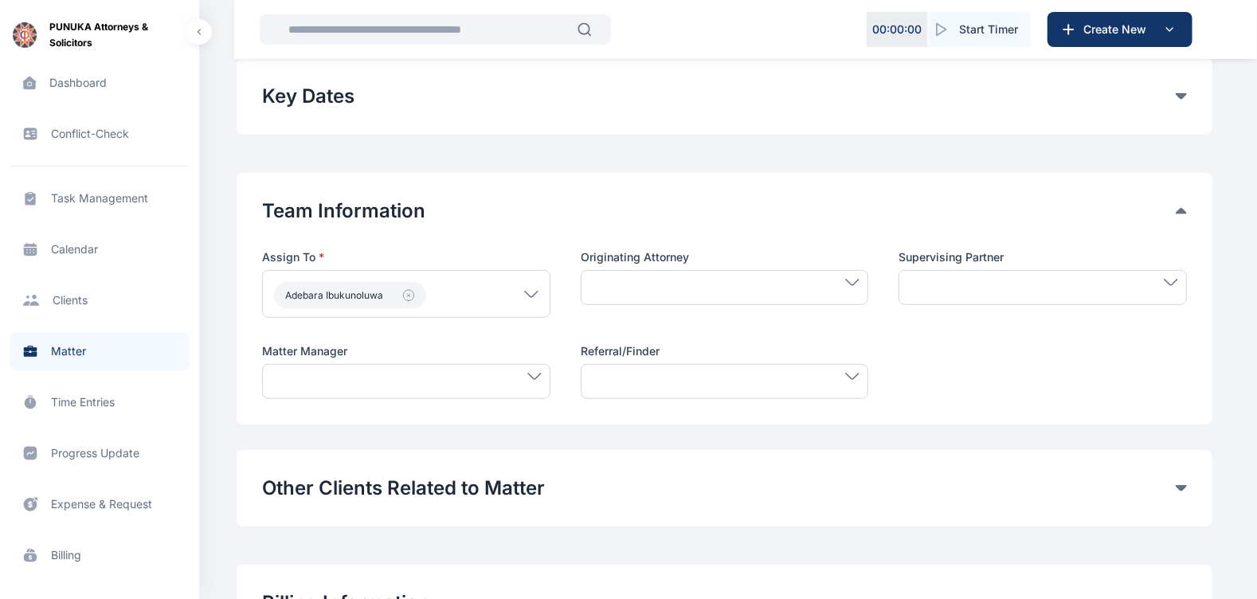
scroll to position [709, 0]
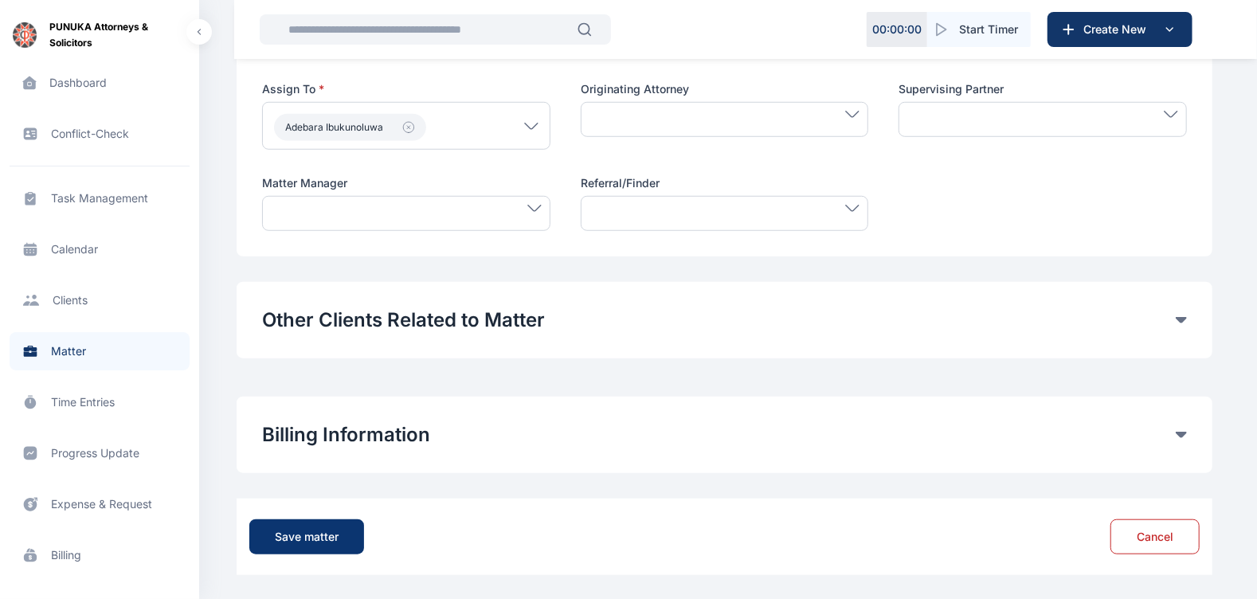
type textarea "**********"
click at [291, 534] on div "Save matter" at bounding box center [307, 537] width 64 height 16
